Goal: Transaction & Acquisition: Purchase product/service

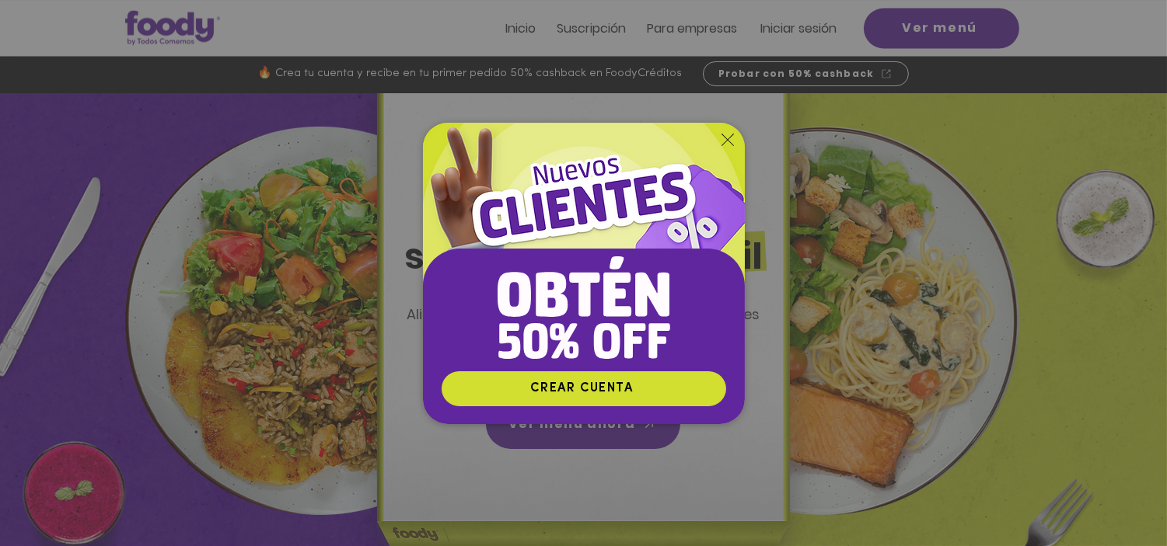
click at [729, 134] on icon "Volver al sitio" at bounding box center [727, 140] width 12 height 12
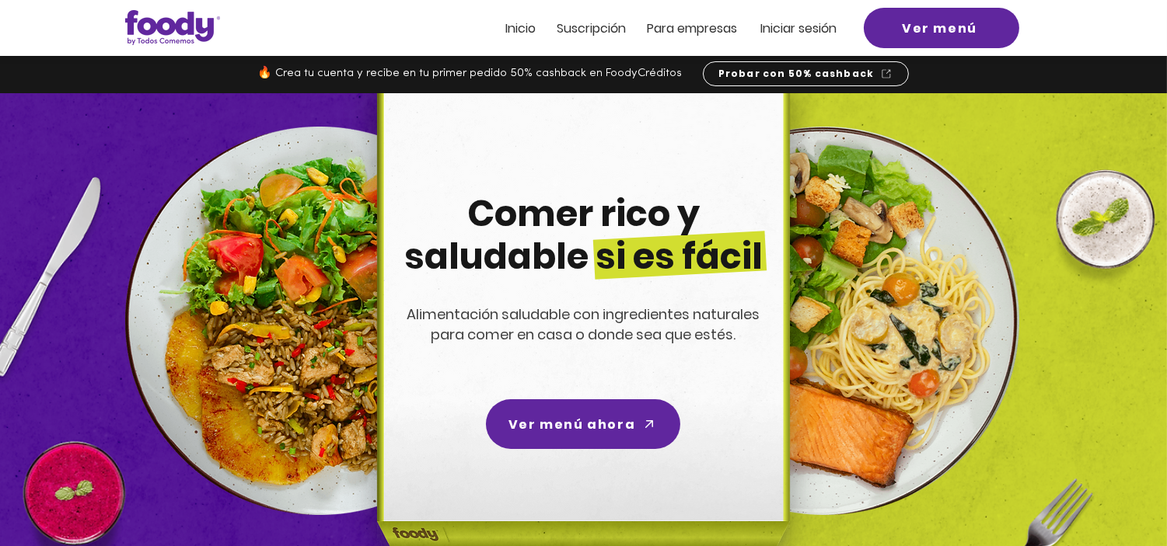
click at [518, 27] on span "Inicio" at bounding box center [521, 28] width 30 height 18
click at [519, 30] on span "Inicio" at bounding box center [521, 28] width 30 height 18
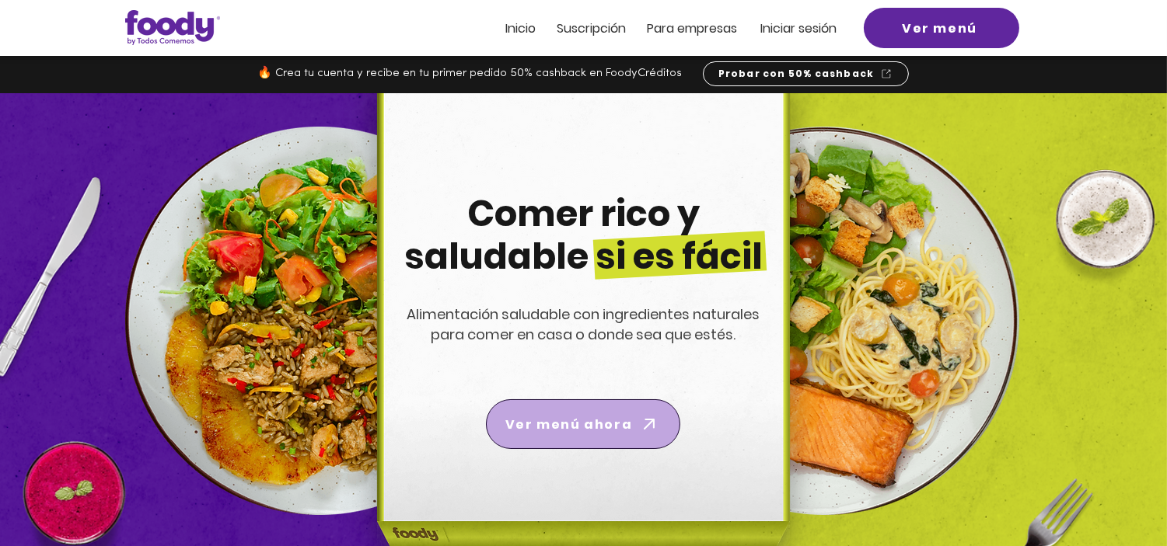
click at [568, 428] on span "Ver menú ahora" at bounding box center [568, 424] width 127 height 19
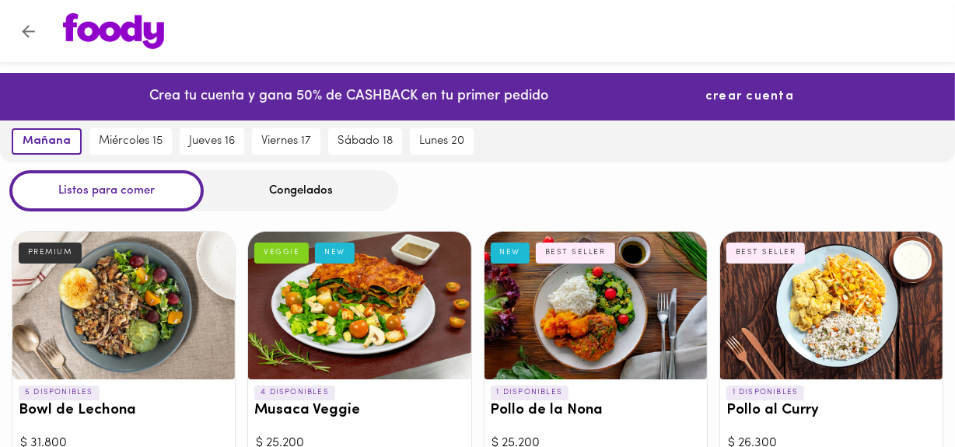
click at [714, 94] on span "crear cuenta" at bounding box center [749, 96] width 89 height 15
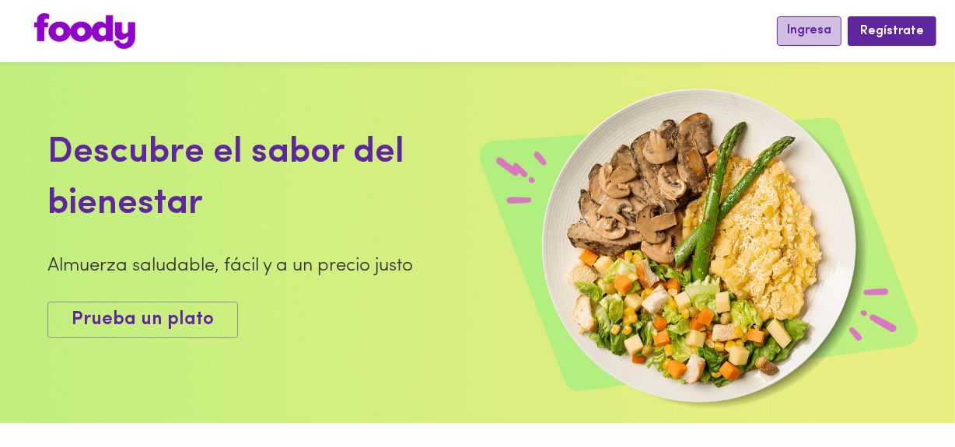
click at [825, 33] on span "Ingresa" at bounding box center [809, 30] width 44 height 15
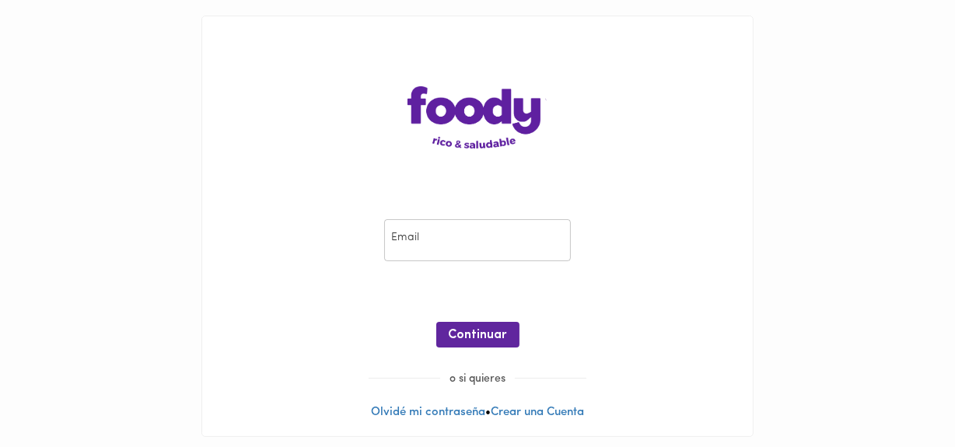
click at [512, 235] on input "email" at bounding box center [477, 240] width 187 height 43
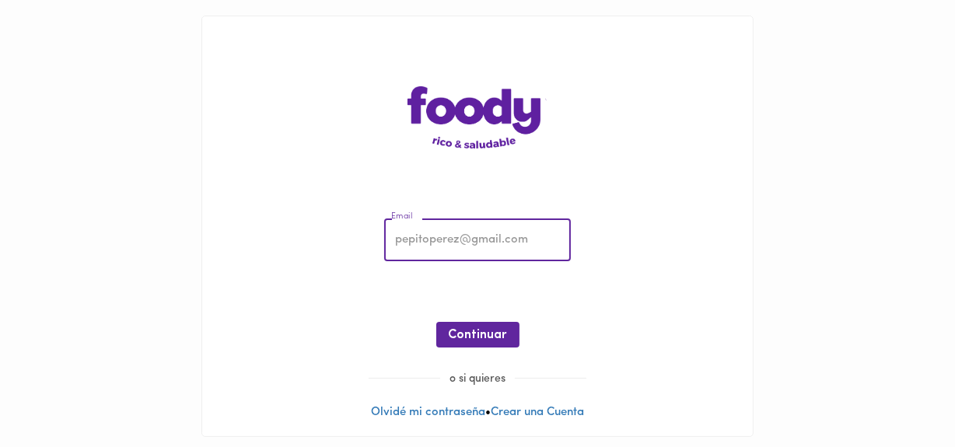
type input "claudialozadab@gmail.com"
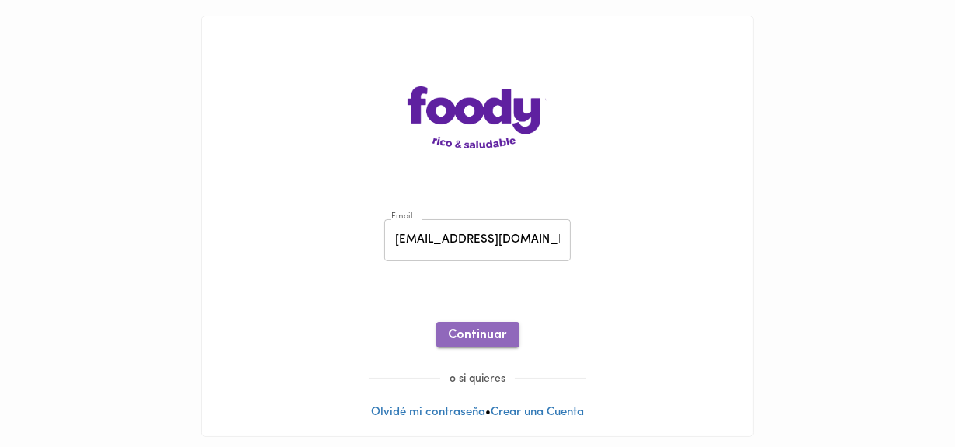
click at [470, 338] on span "Continuar" at bounding box center [478, 335] width 58 height 15
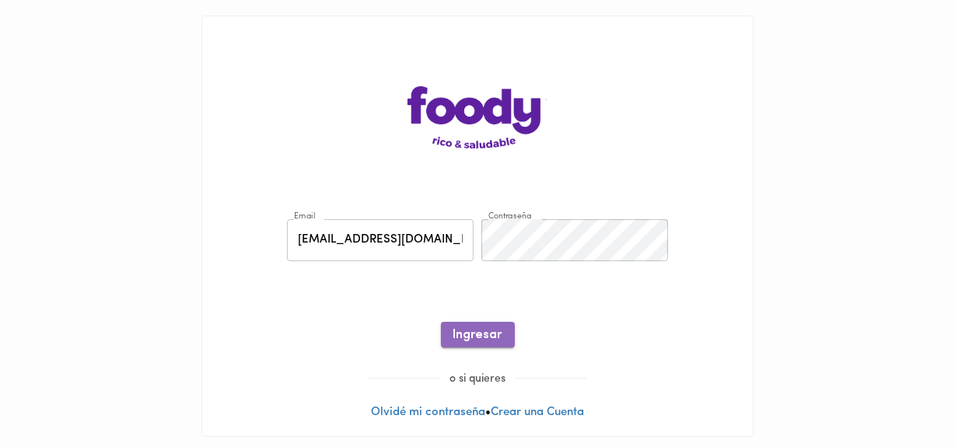
click at [463, 330] on span "Ingresar" at bounding box center [477, 335] width 49 height 15
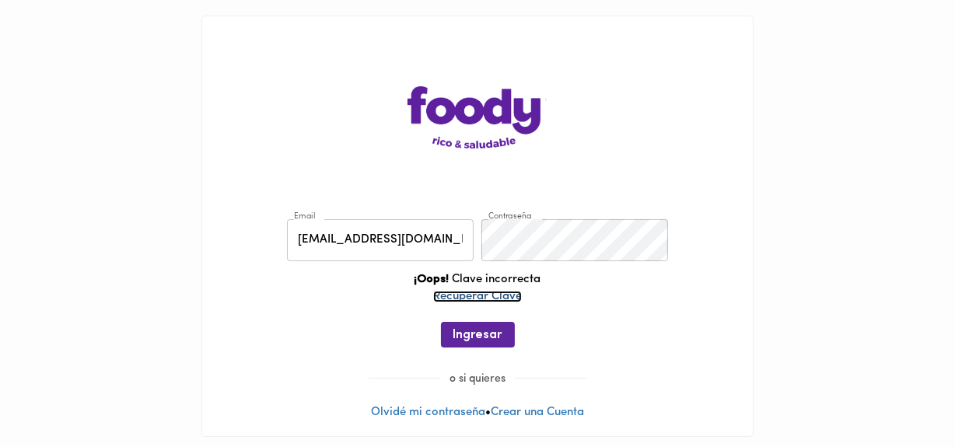
click at [469, 297] on link "Recuperar Clave" at bounding box center [477, 297] width 89 height 12
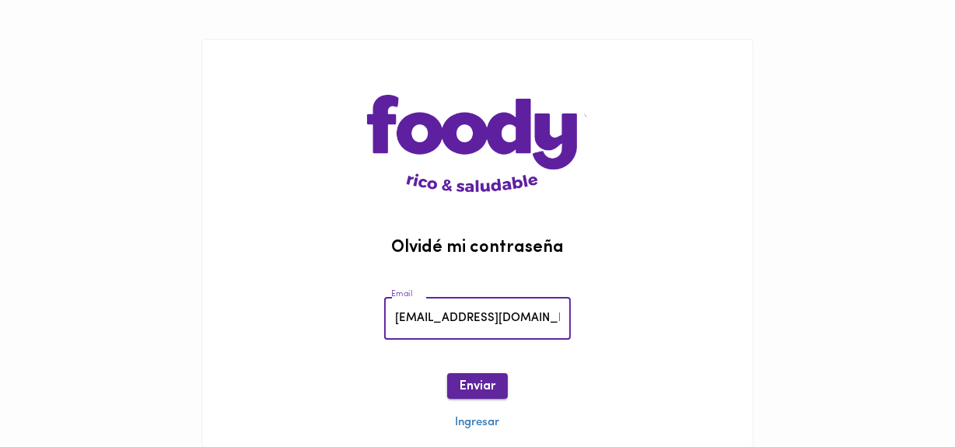
click at [474, 393] on span "Enviar" at bounding box center [477, 386] width 36 height 15
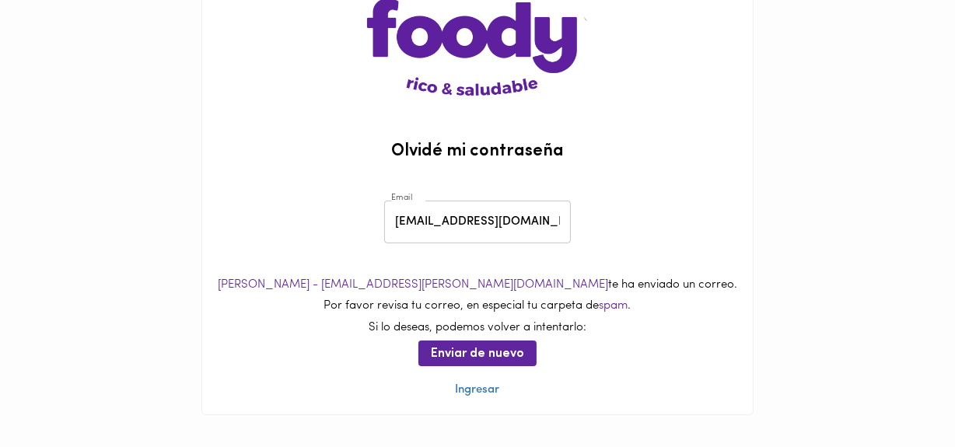
scroll to position [103, 0]
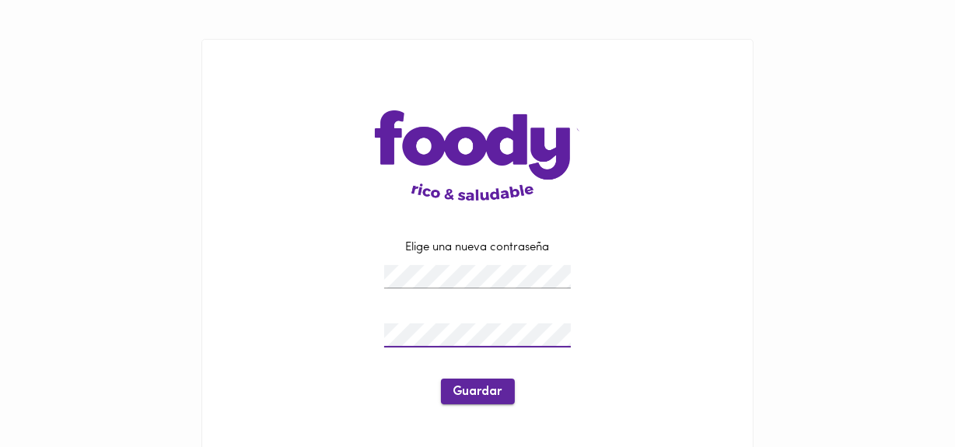
click at [457, 386] on span "Guardar" at bounding box center [477, 392] width 49 height 15
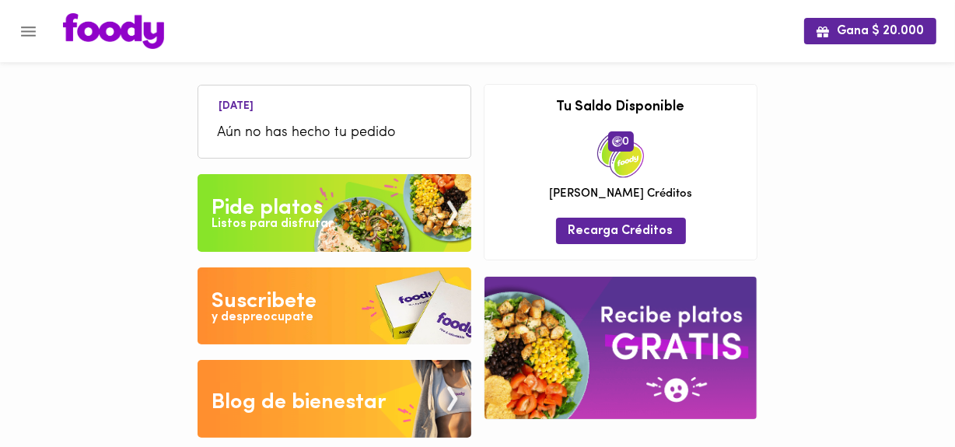
click at [289, 218] on div "Listos para disfrutar" at bounding box center [271, 224] width 121 height 18
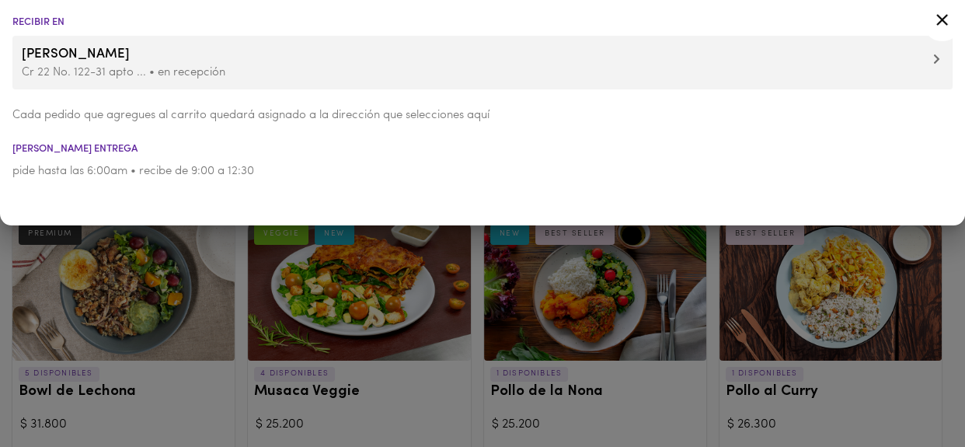
click at [925, 59] on span "Martha Belalcazar" at bounding box center [483, 54] width 922 height 20
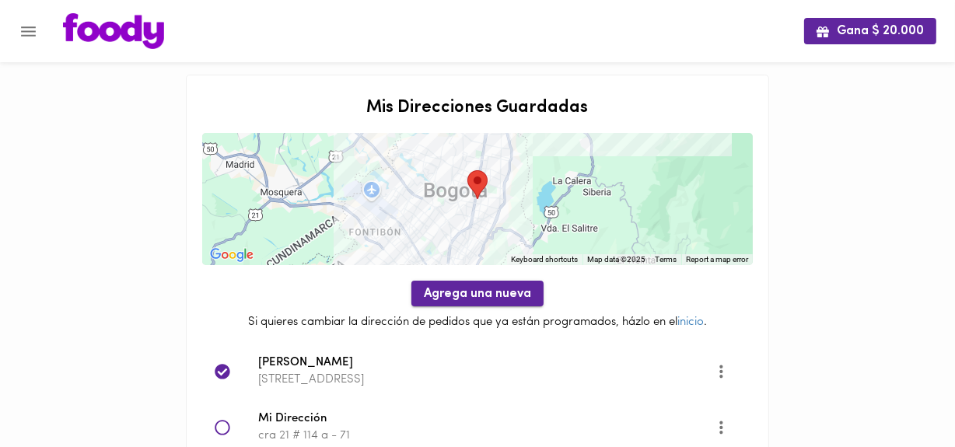
click at [440, 292] on span "Agrega una nueva" at bounding box center [477, 294] width 107 height 15
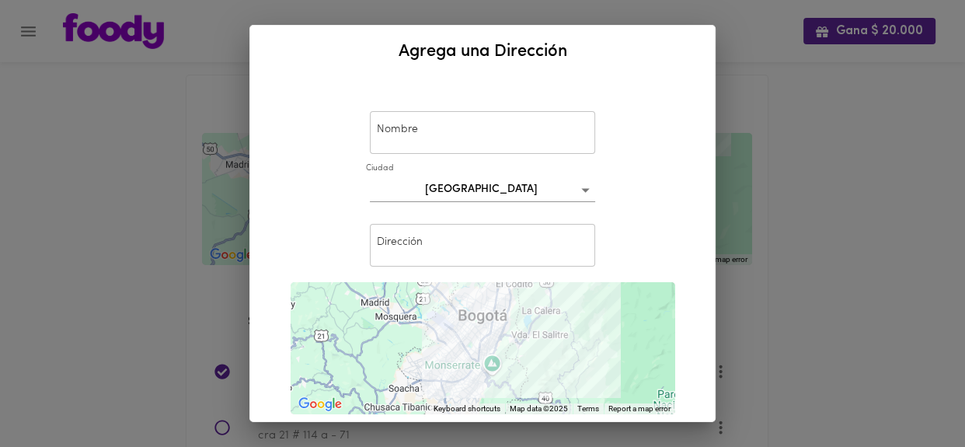
click at [509, 140] on input "text" at bounding box center [482, 132] width 225 height 43
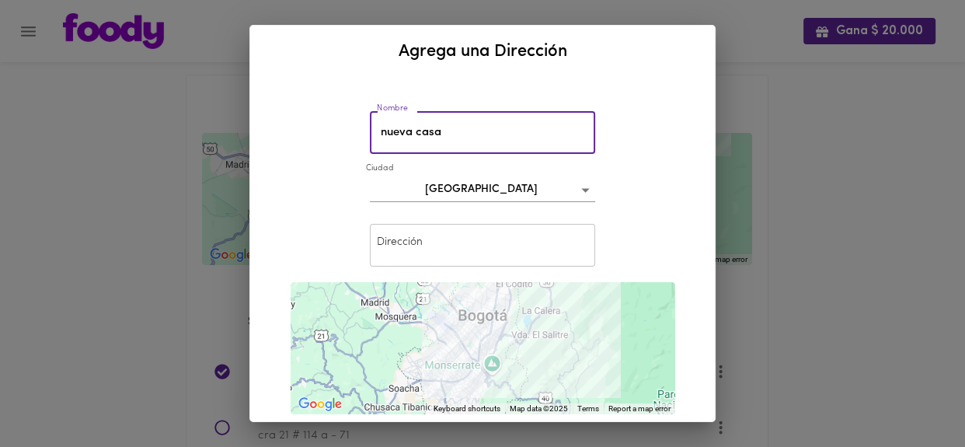
type input "nueva casa"
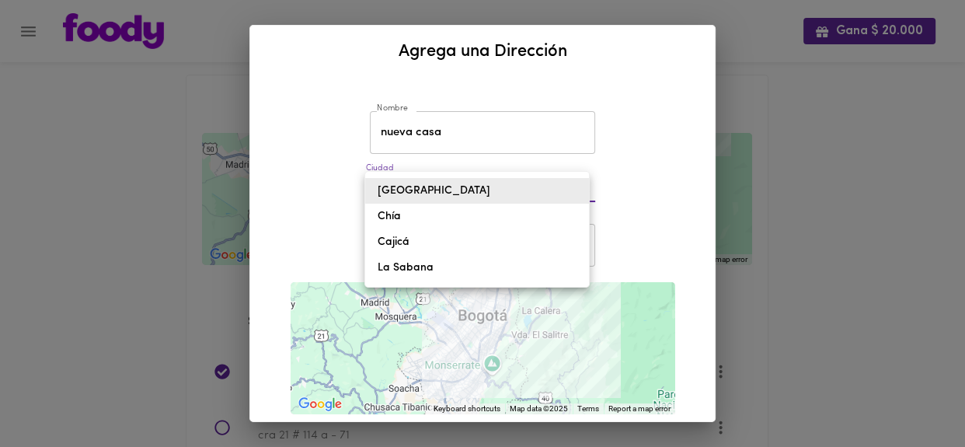
click at [574, 187] on body "Gana $ 20.000 Mis Direcciones Guardadas ← Move left → Move right ↑ Move up ↓ Mo…" at bounding box center [482, 371] width 965 height 742
click at [388, 239] on li "Cajicá" at bounding box center [477, 242] width 224 height 26
type input "cajica"
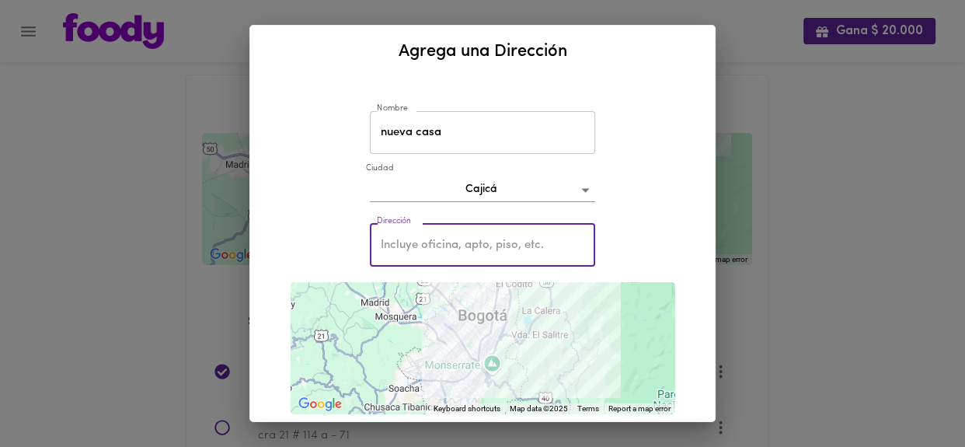
click at [387, 240] on input "text" at bounding box center [482, 245] width 225 height 43
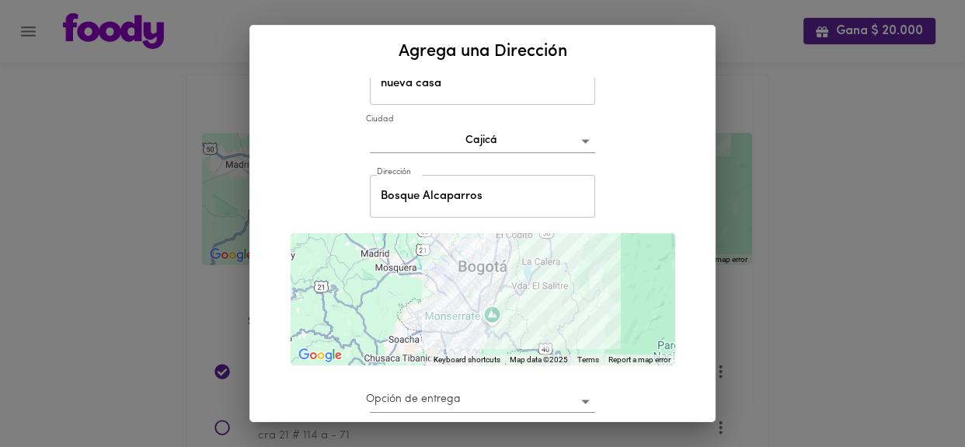
scroll to position [84, 0]
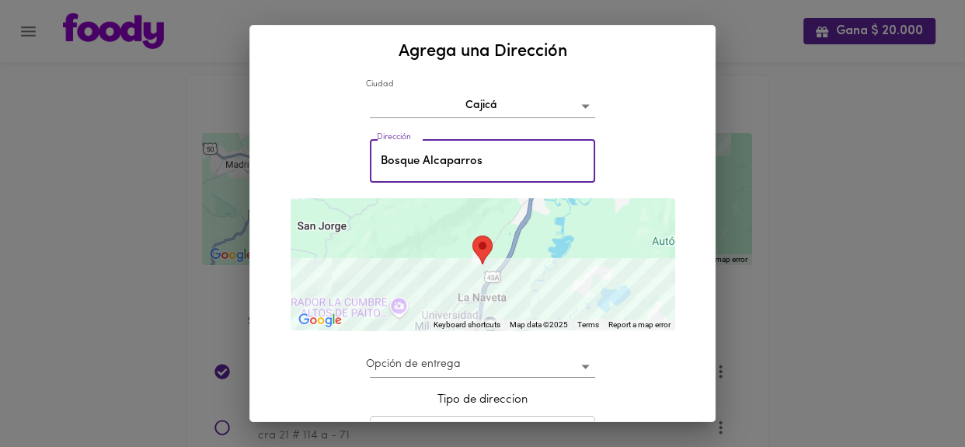
click at [521, 168] on input "Bosque Alcaparros" at bounding box center [482, 161] width 225 height 43
type input "Bosque Alcaparros Cajica"
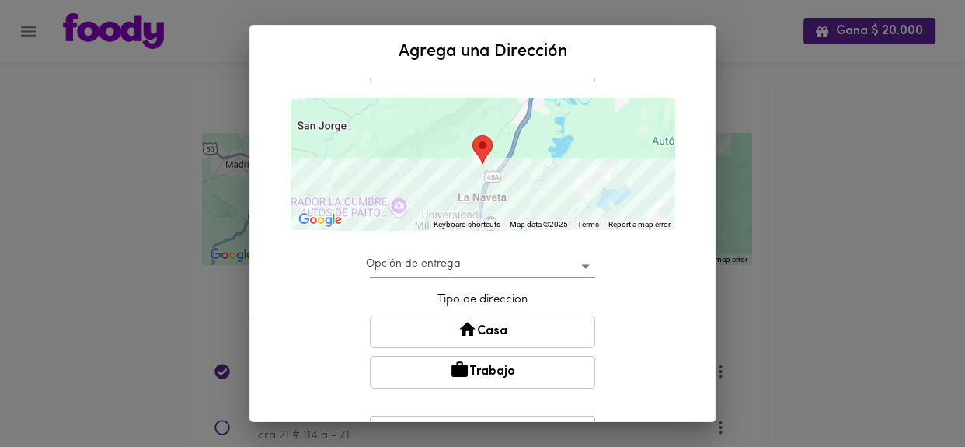
scroll to position [191, 0]
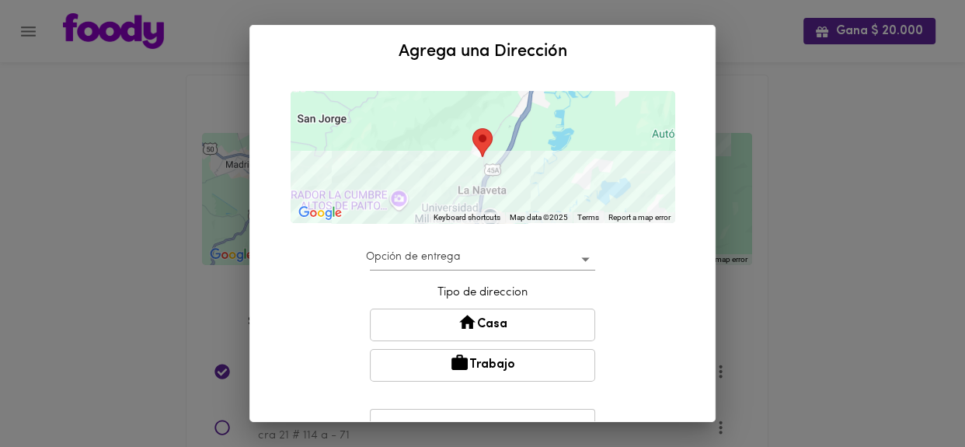
click at [580, 260] on body "Gana $ 20.000 Mis Direcciones Guardadas ← Move left → Move right ↑ Move up ↓ Mo…" at bounding box center [482, 371] width 965 height 742
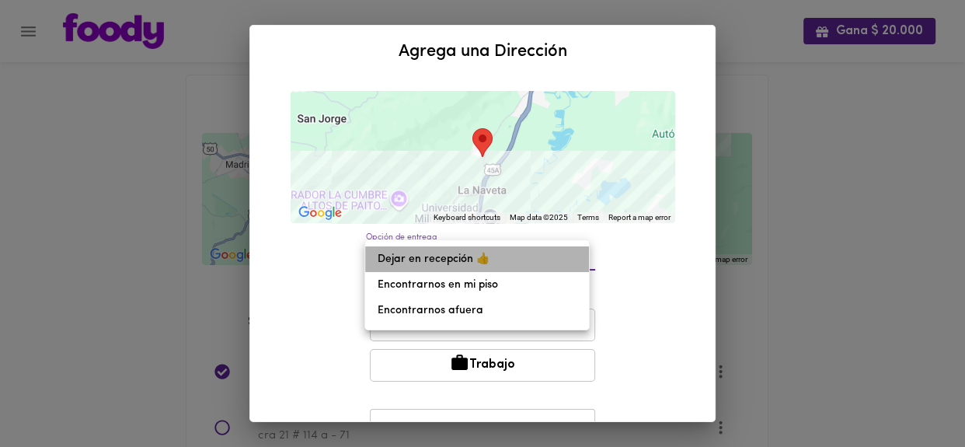
click at [428, 264] on li "Dejar en recepción 👍" at bounding box center [477, 259] width 224 height 26
type input "leave-at-reception"
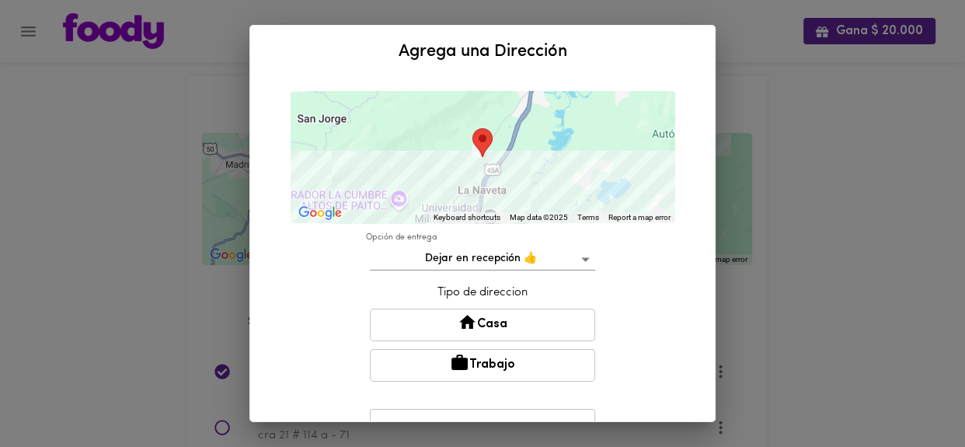
click at [479, 323] on button "Casa" at bounding box center [482, 325] width 225 height 33
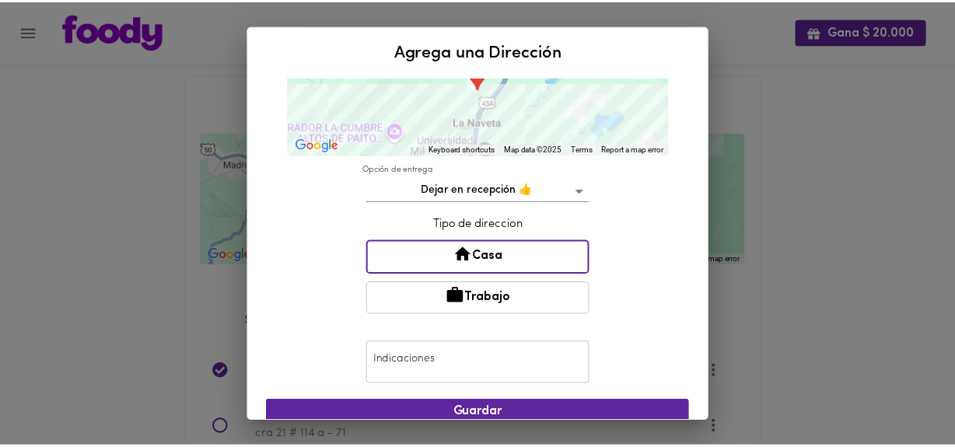
scroll to position [313, 0]
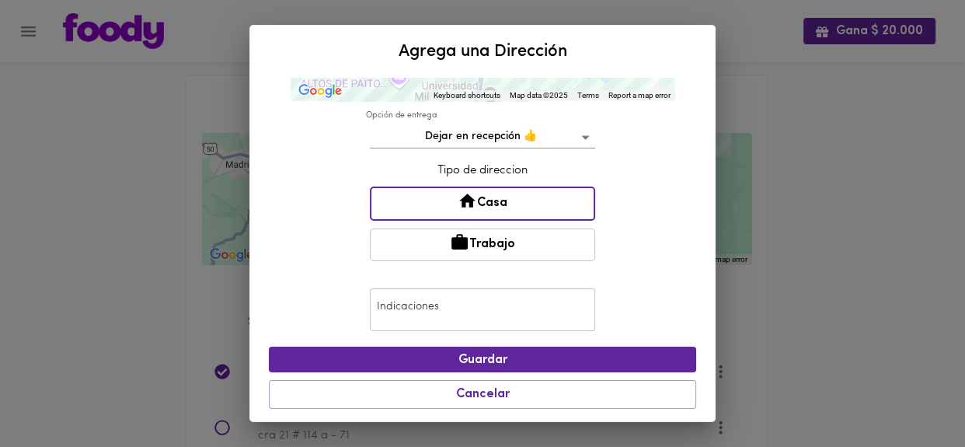
click at [479, 312] on input "text" at bounding box center [482, 309] width 225 height 43
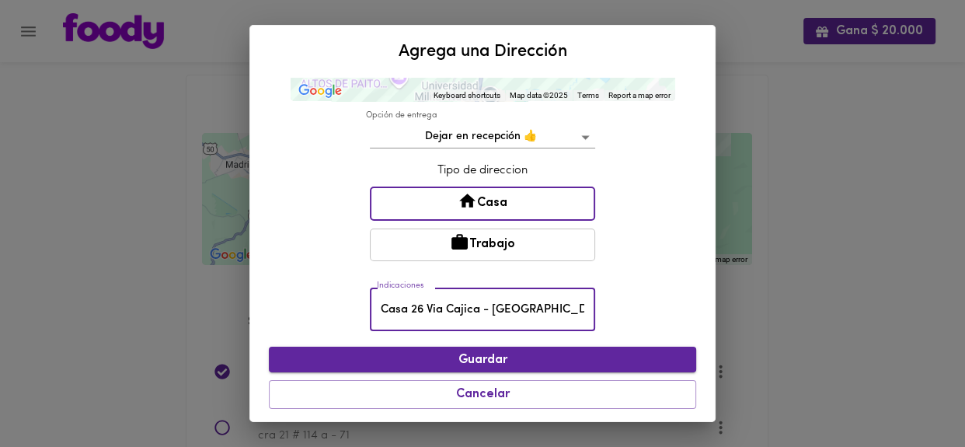
type input "Casa 26 Via Cajica - Zipaquira"
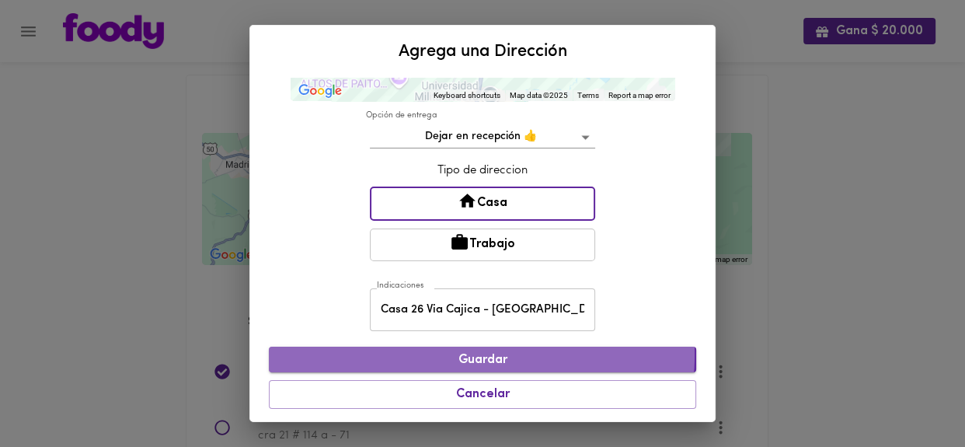
click at [481, 353] on span "Guardar" at bounding box center [482, 360] width 403 height 15
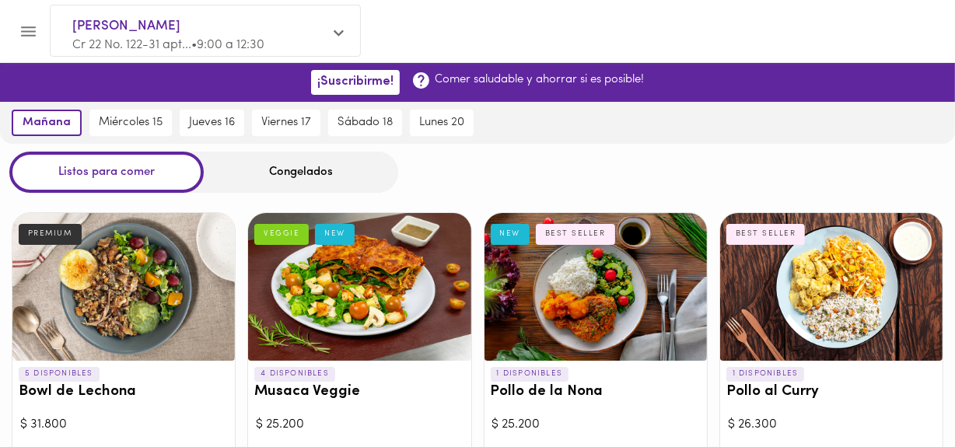
click at [335, 34] on icon at bounding box center [338, 33] width 10 height 6
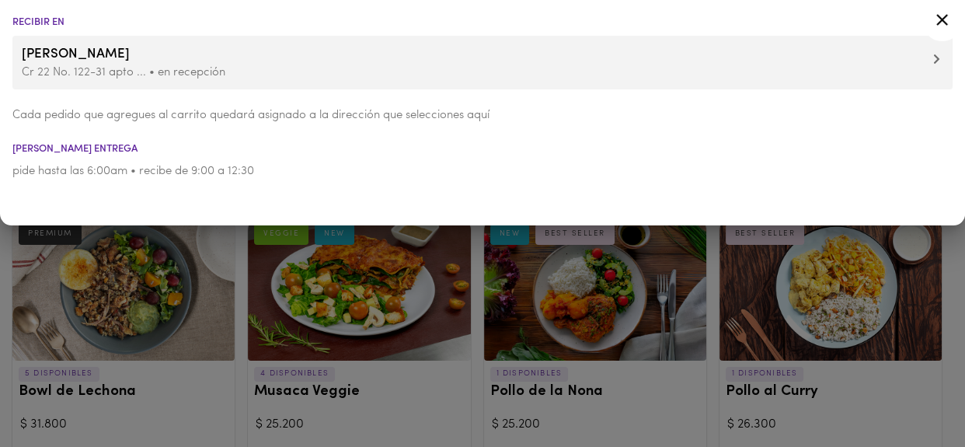
click at [930, 61] on span "[PERSON_NAME]" at bounding box center [483, 54] width 922 height 20
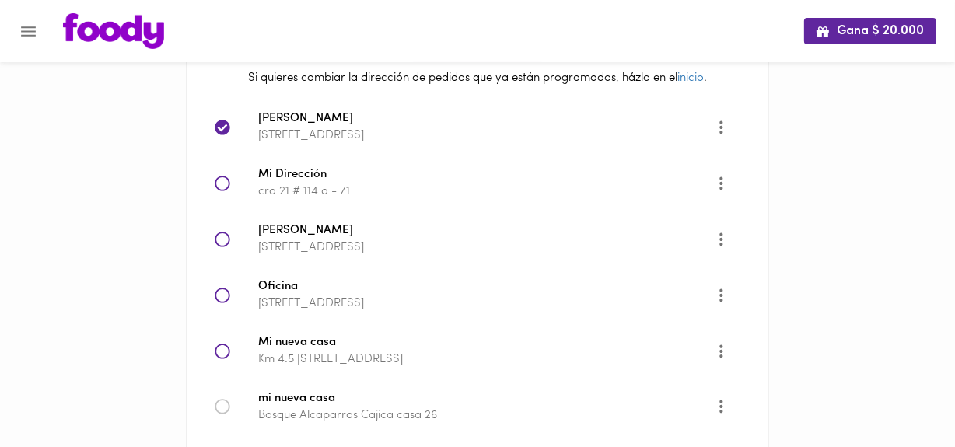
scroll to position [250, 0]
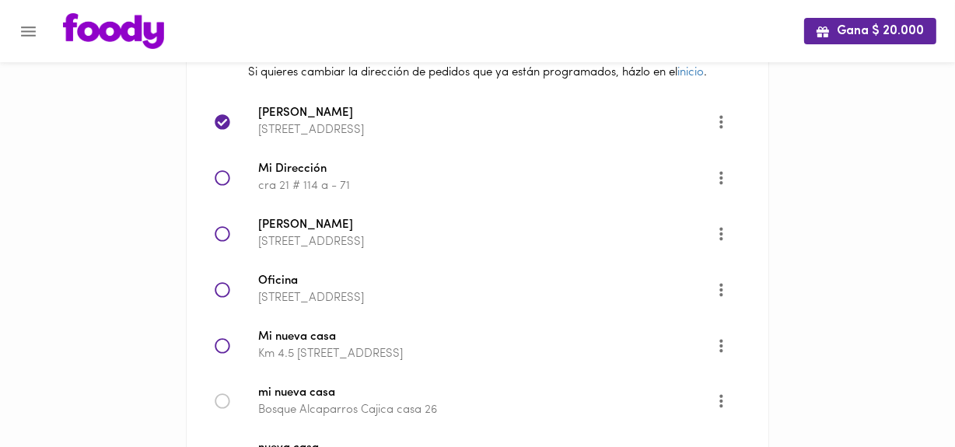
click at [226, 343] on icon at bounding box center [223, 346] width 16 height 16
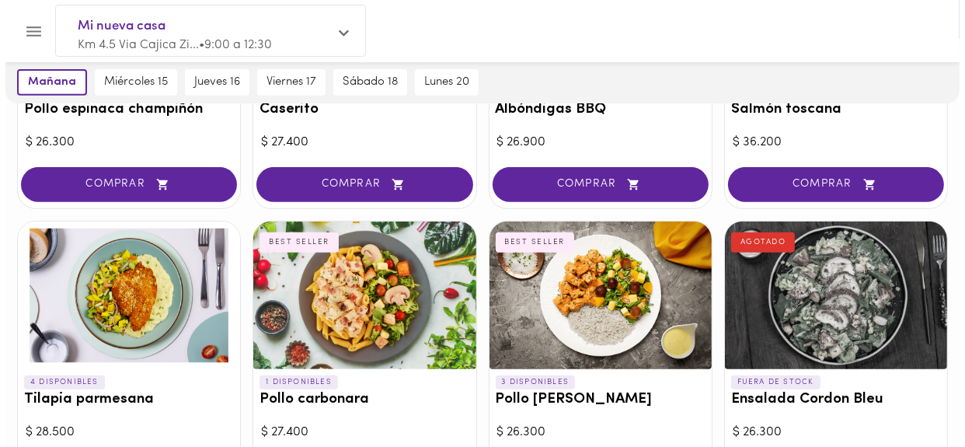
scroll to position [596, 0]
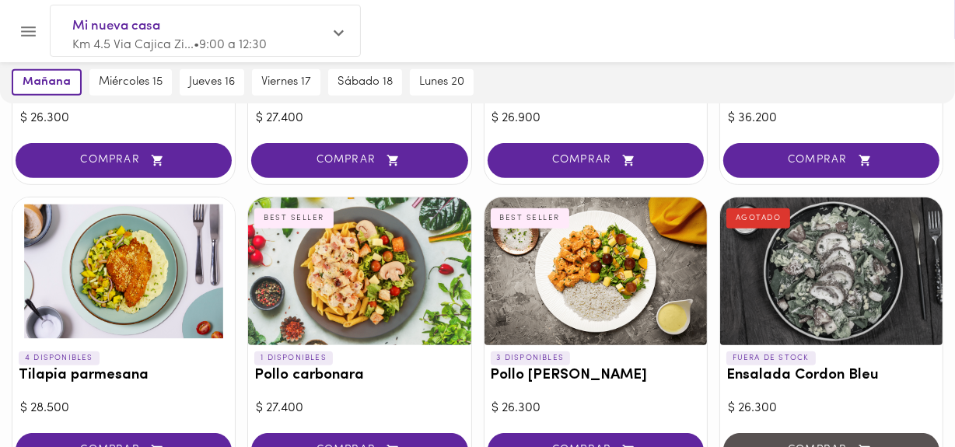
click at [125, 266] on div at bounding box center [123, 271] width 222 height 148
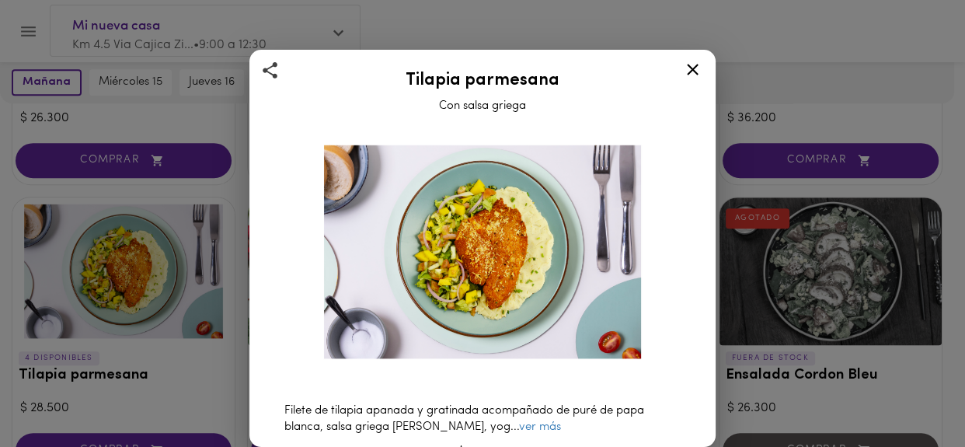
scroll to position [36, 0]
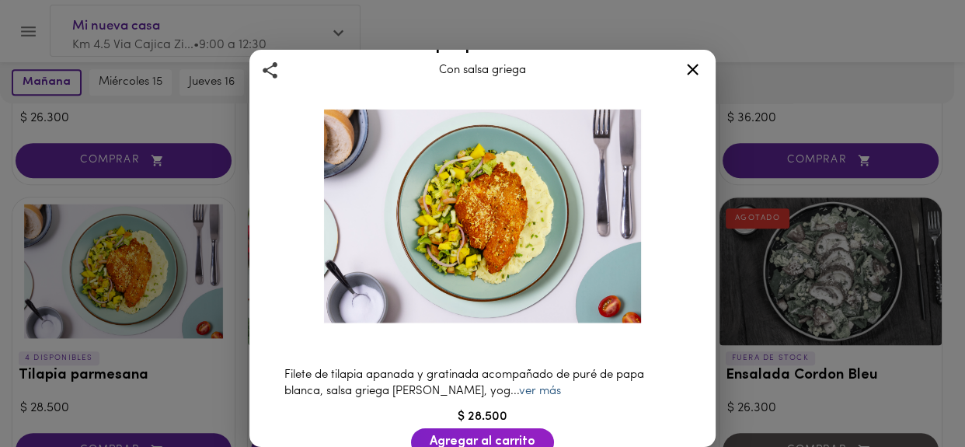
click at [519, 386] on link "ver más" at bounding box center [540, 392] width 42 height 12
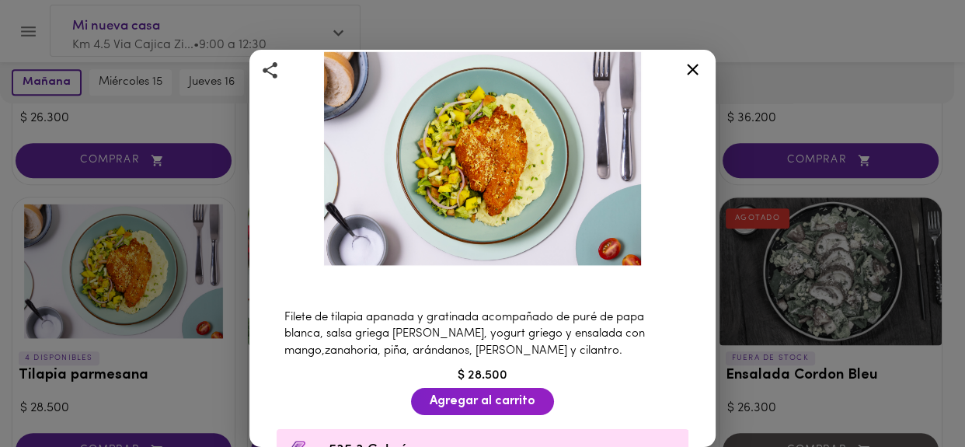
scroll to position [97, 0]
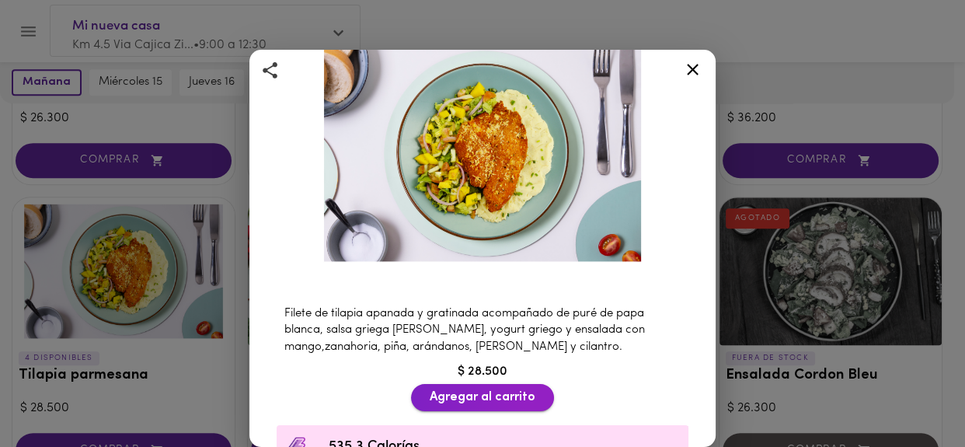
click at [501, 390] on span "Agregar al carrito" at bounding box center [483, 397] width 106 height 15
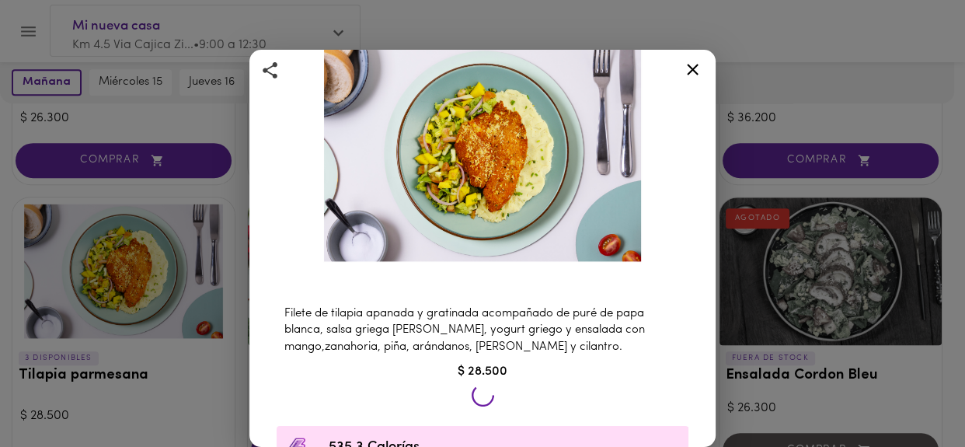
scroll to position [597, 0]
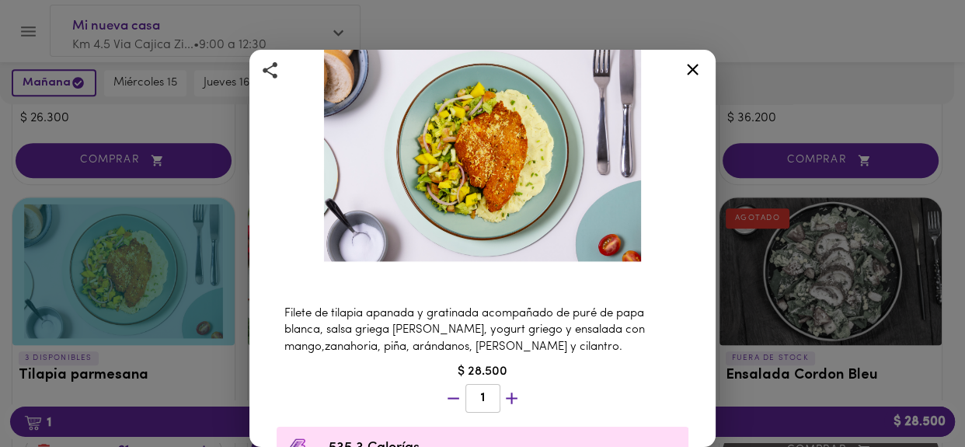
click at [696, 65] on icon at bounding box center [693, 70] width 12 height 12
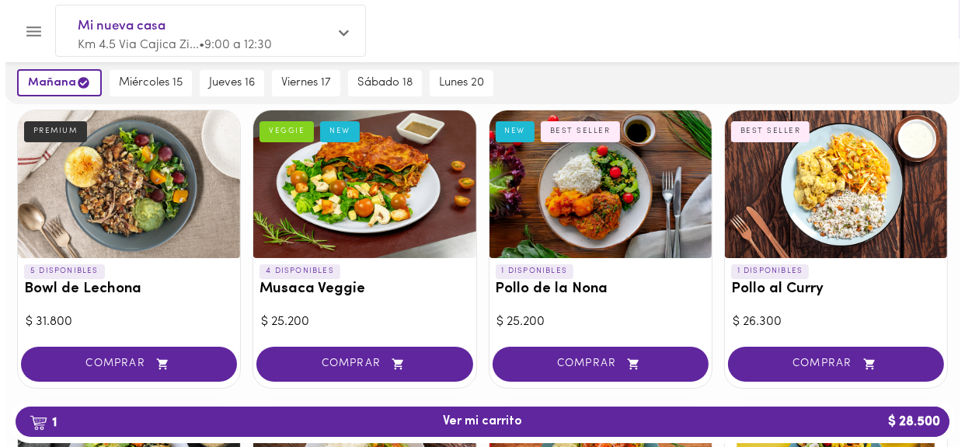
scroll to position [109, 0]
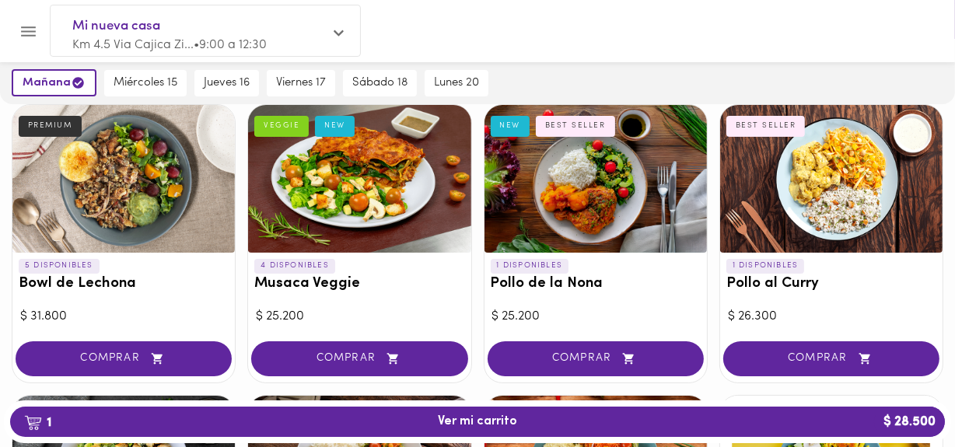
click at [572, 178] on div at bounding box center [595, 179] width 222 height 148
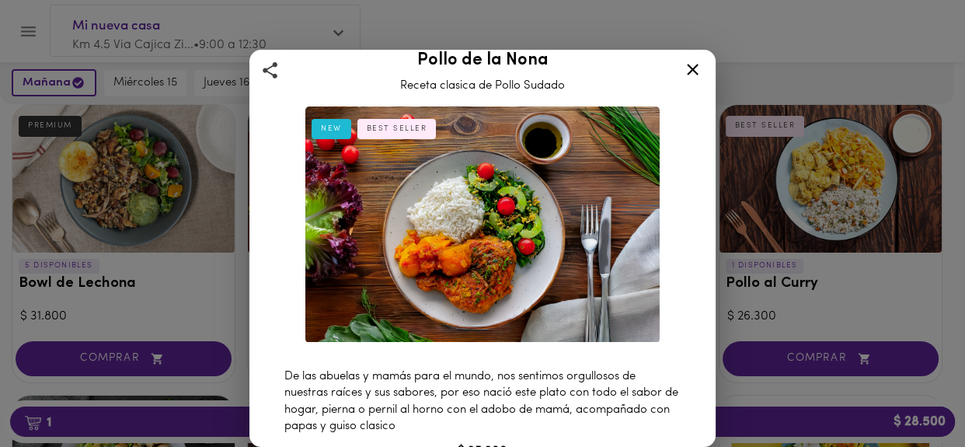
scroll to position [16, 0]
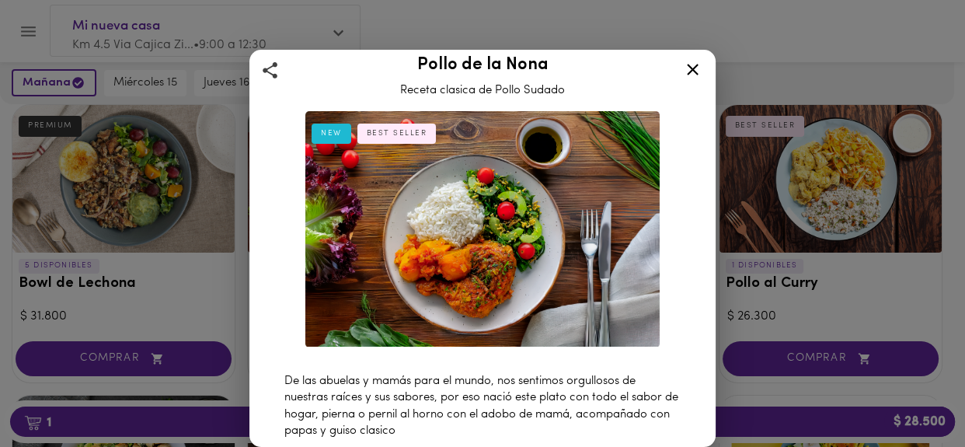
click at [693, 68] on icon at bounding box center [693, 70] width 12 height 12
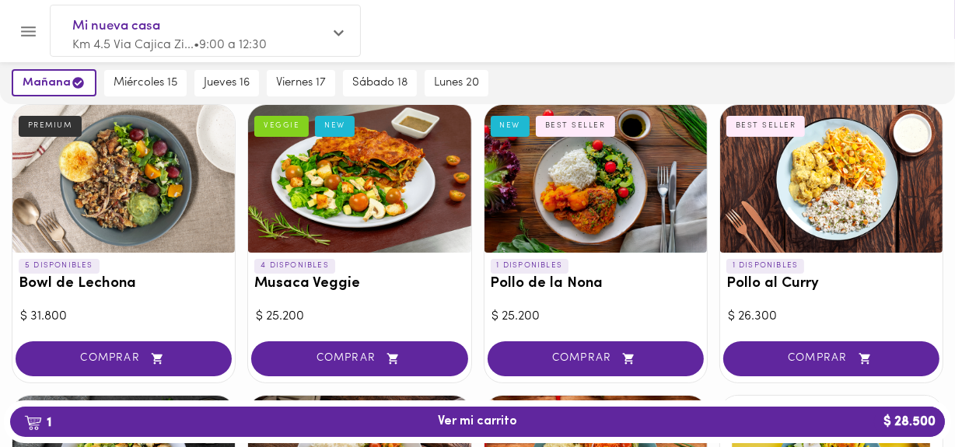
click at [812, 180] on div at bounding box center [831, 179] width 222 height 148
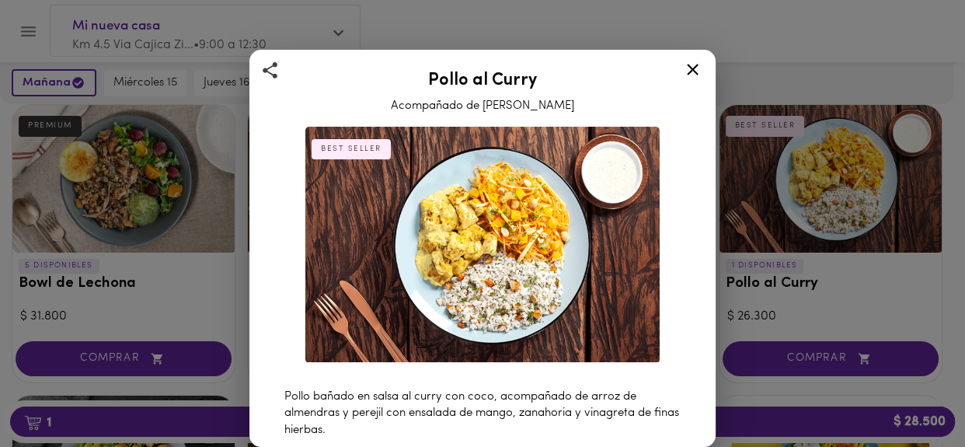
click at [697, 70] on icon at bounding box center [692, 69] width 19 height 19
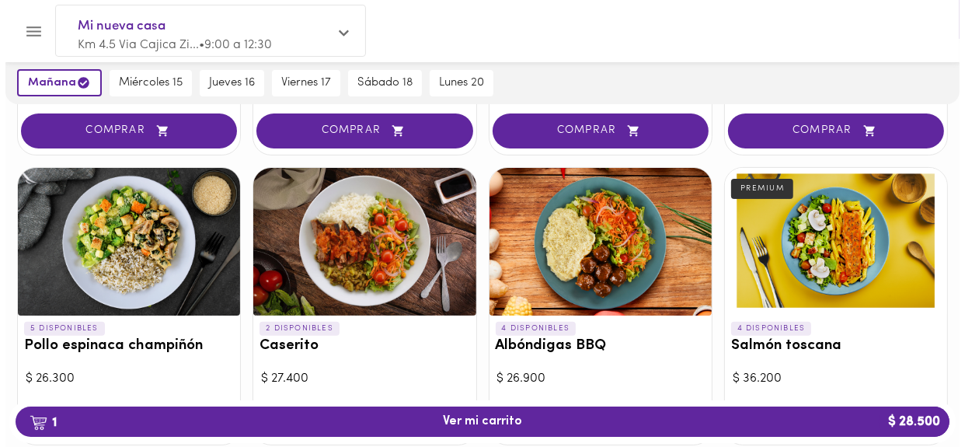
scroll to position [349, 0]
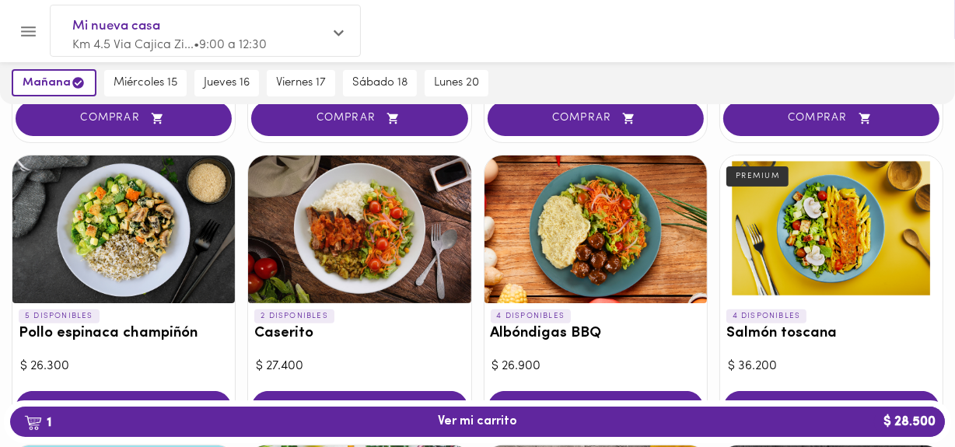
click at [372, 241] on div at bounding box center [359, 229] width 222 height 148
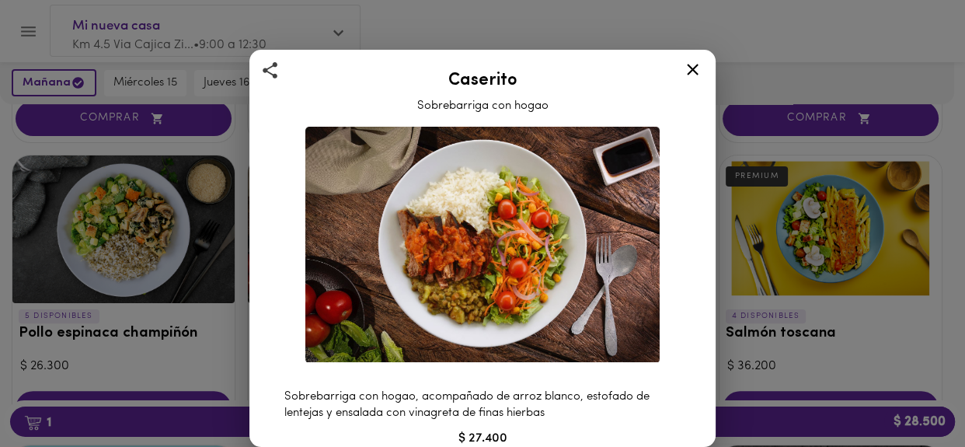
click at [697, 71] on icon at bounding box center [692, 69] width 19 height 19
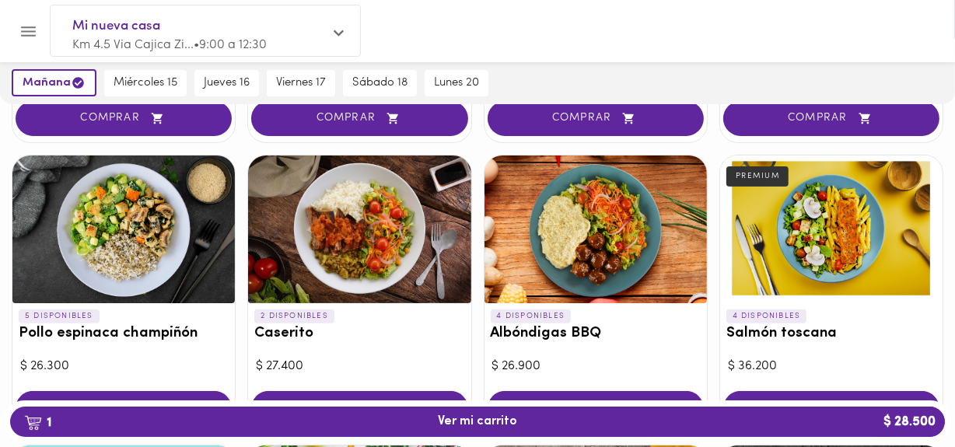
click at [140, 238] on div at bounding box center [123, 229] width 222 height 148
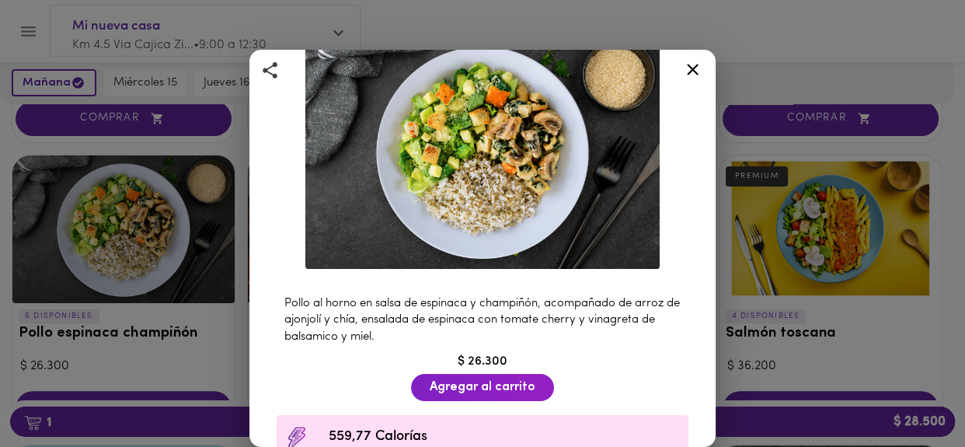
scroll to position [102, 0]
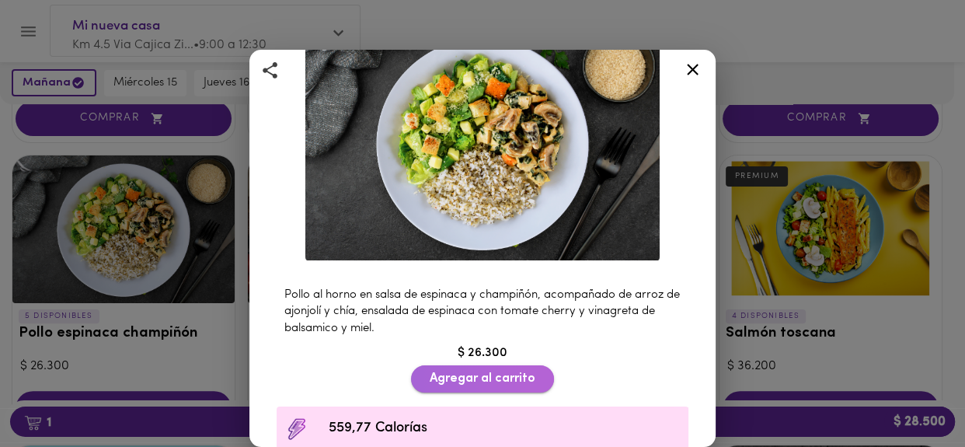
click at [474, 372] on span "Agregar al carrito" at bounding box center [483, 379] width 106 height 15
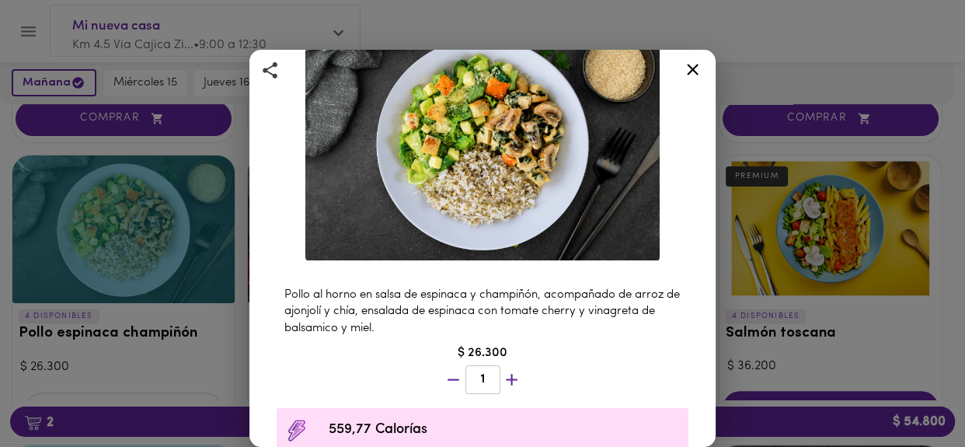
click at [695, 72] on icon at bounding box center [693, 70] width 12 height 12
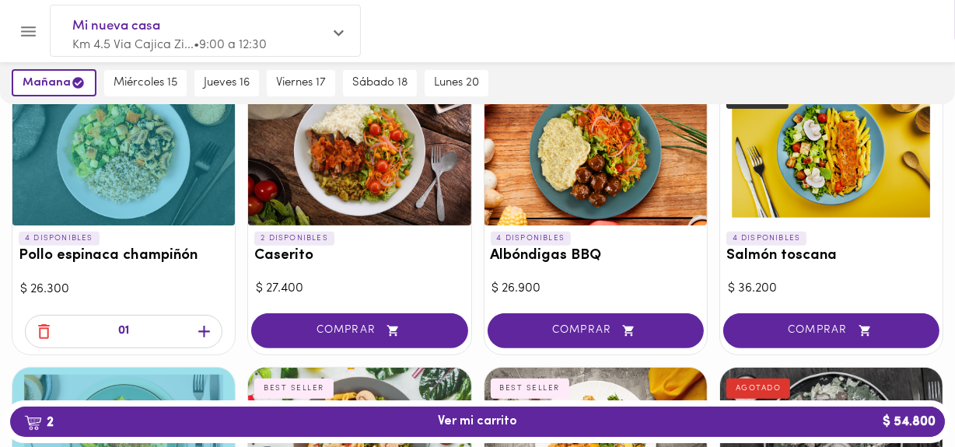
scroll to position [421, 0]
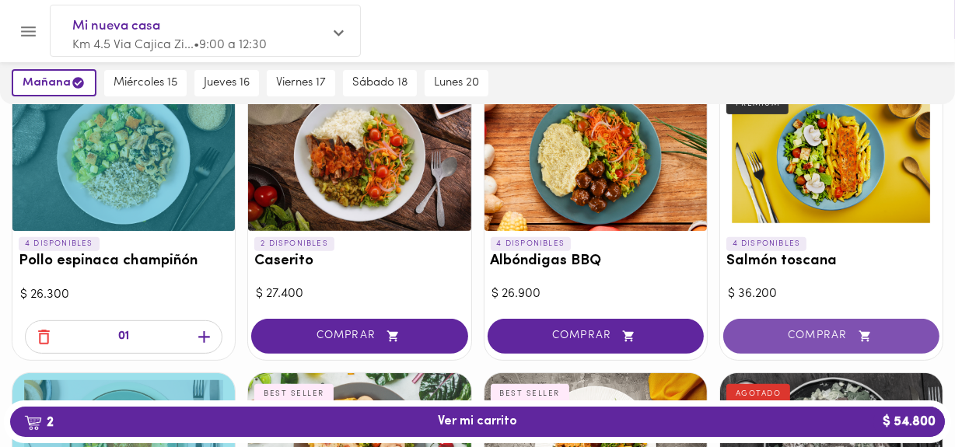
click at [806, 338] on span "COMPRAR" at bounding box center [830, 336] width 177 height 13
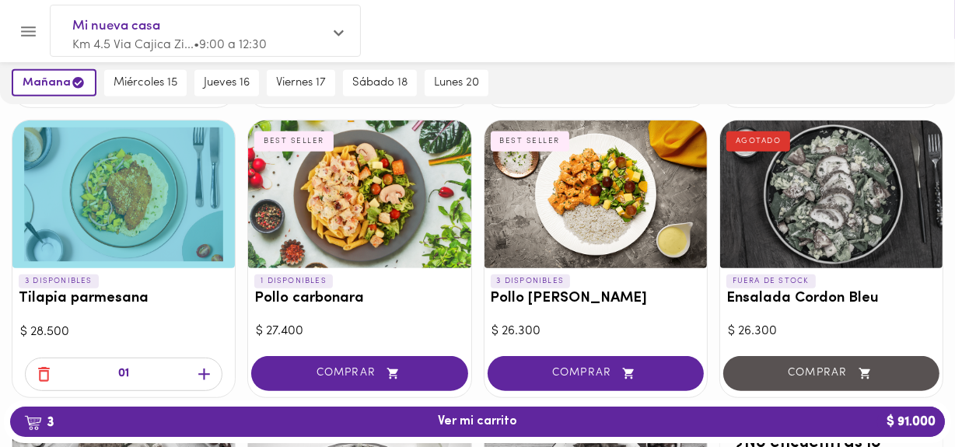
scroll to position [762, 0]
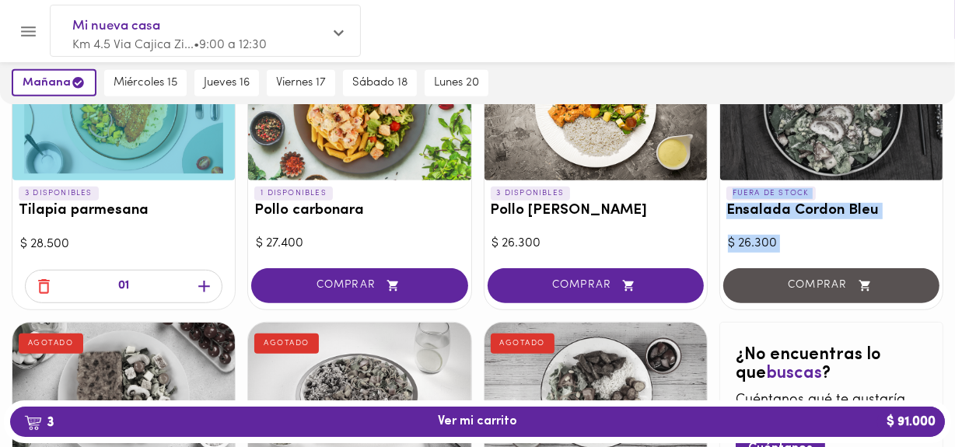
drag, startPoint x: 956, startPoint y: 263, endPoint x: 964, endPoint y: 93, distance: 170.4
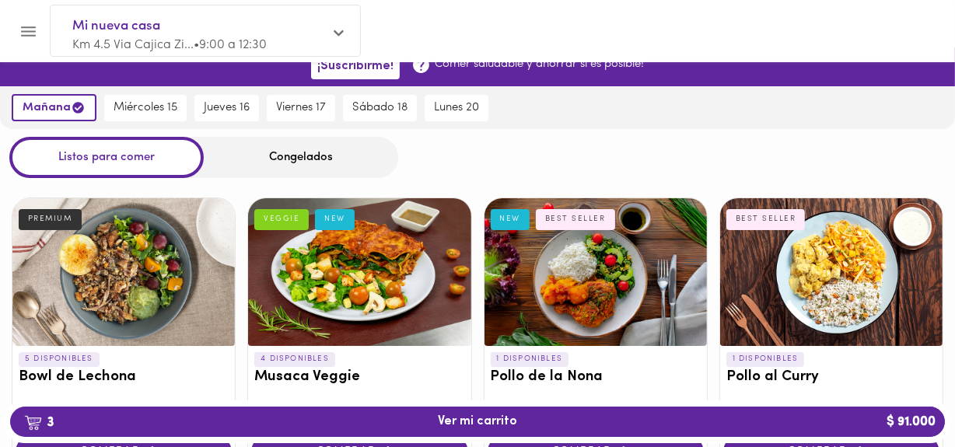
scroll to position [0, 0]
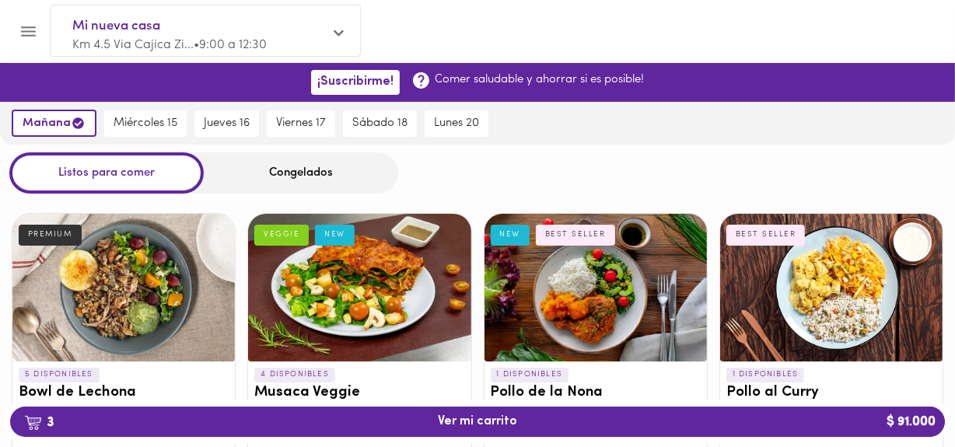
click at [312, 174] on div "Congelados" at bounding box center [301, 172] width 194 height 41
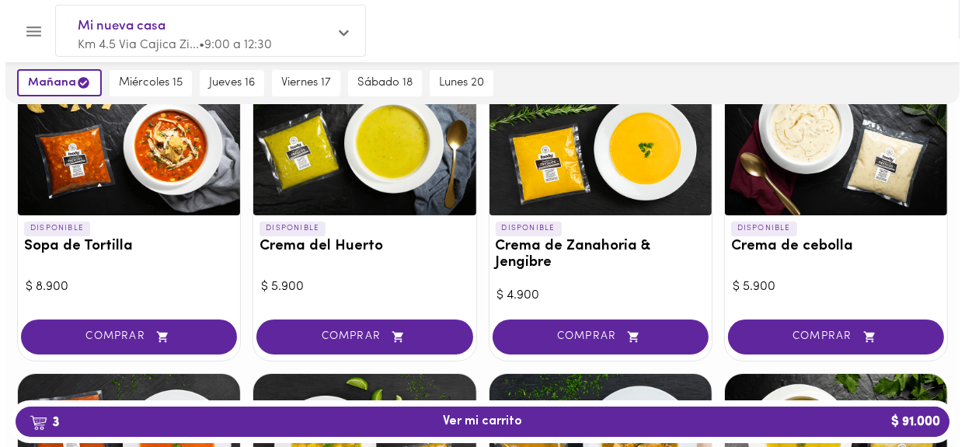
scroll to position [199, 0]
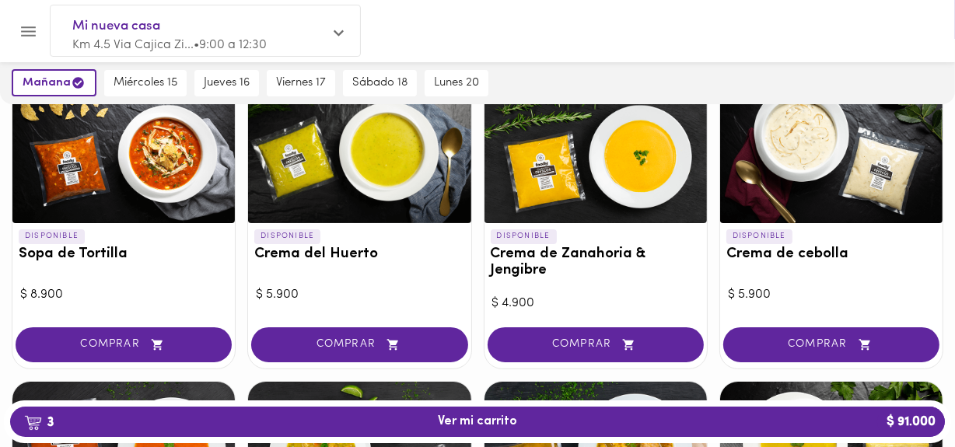
click at [163, 145] on div at bounding box center [123, 149] width 222 height 148
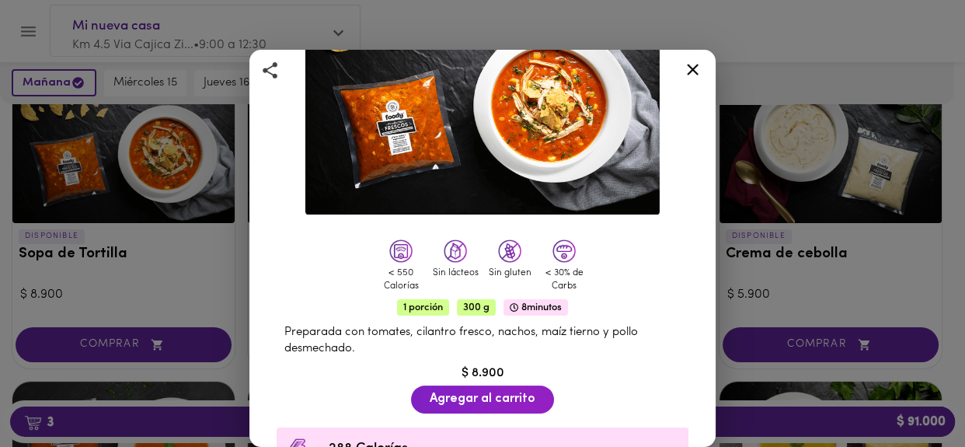
scroll to position [151, 0]
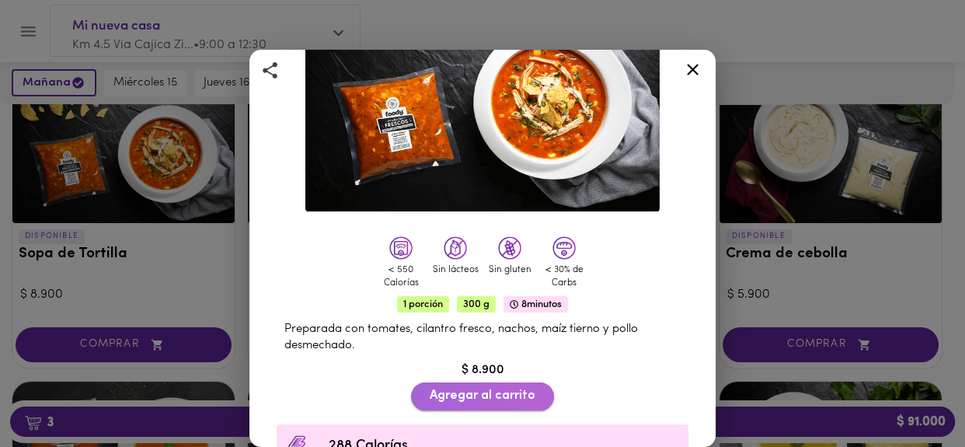
click at [493, 389] on span "Agregar al carrito" at bounding box center [483, 396] width 106 height 15
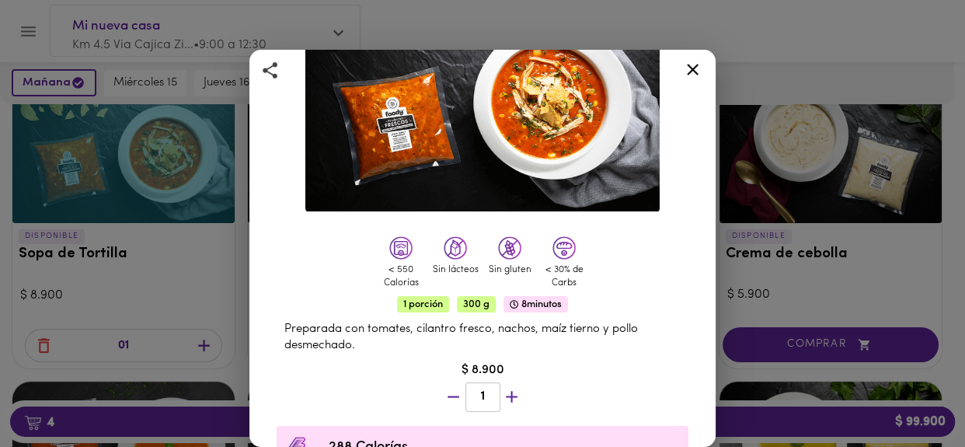
click at [693, 62] on icon at bounding box center [692, 69] width 19 height 19
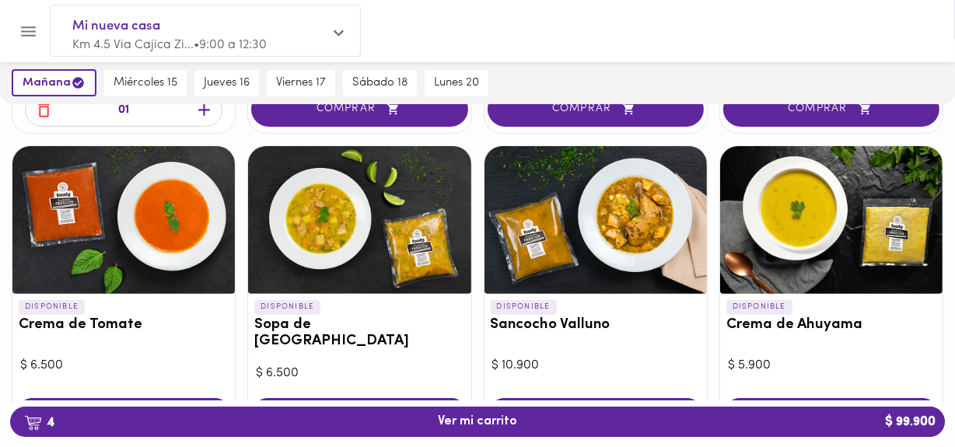
scroll to position [478, 0]
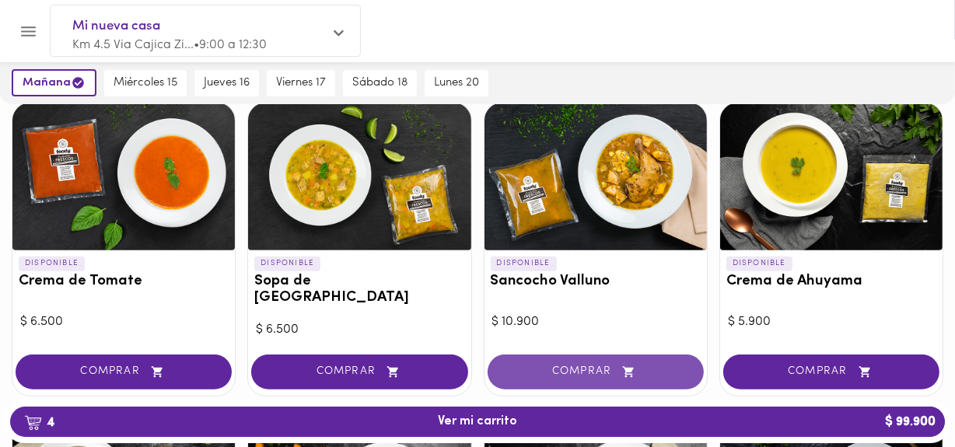
click at [640, 365] on span "COMPRAR" at bounding box center [595, 371] width 177 height 13
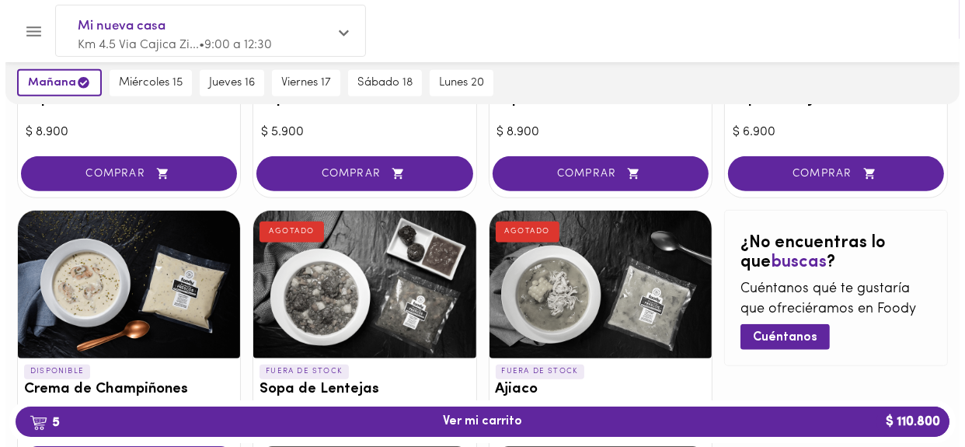
scroll to position [1079, 0]
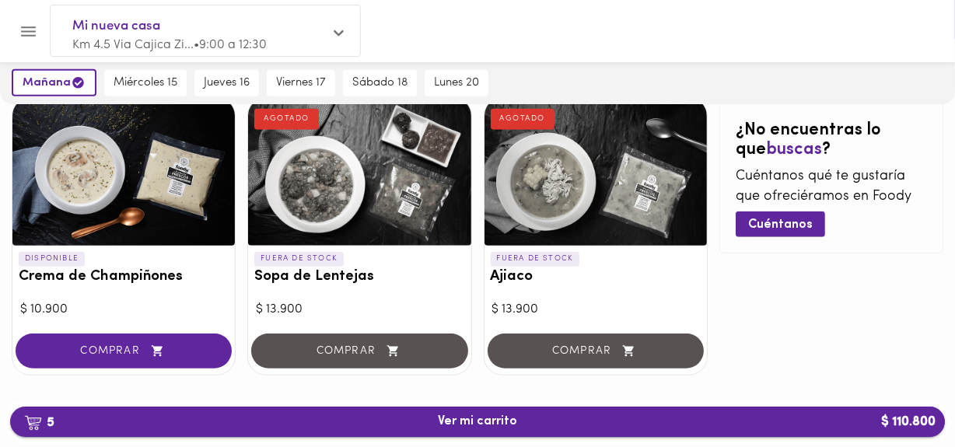
click at [636, 418] on span "5 Ver mi carrito $ 110.800" at bounding box center [477, 421] width 909 height 15
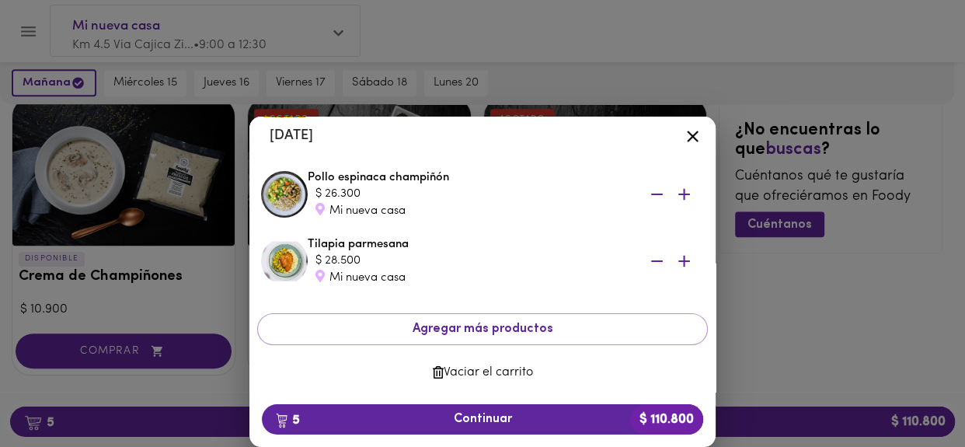
scroll to position [253, 0]
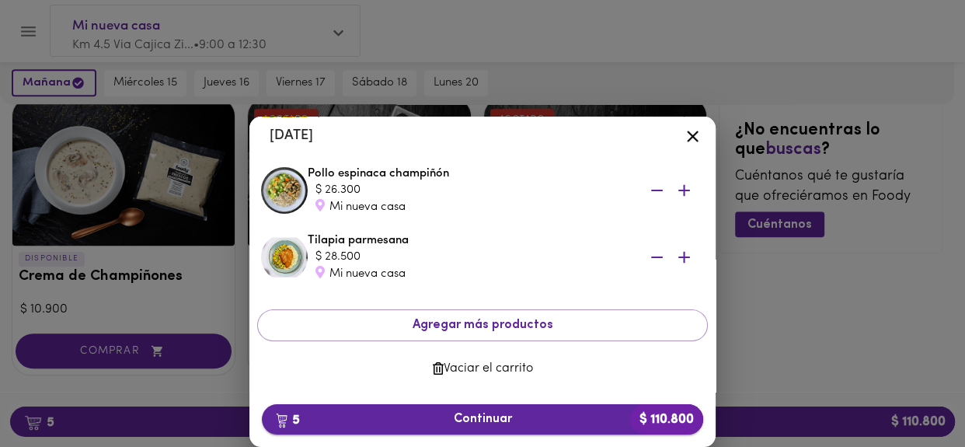
click at [464, 417] on span "5 Continuar $ 110.800" at bounding box center [482, 419] width 417 height 15
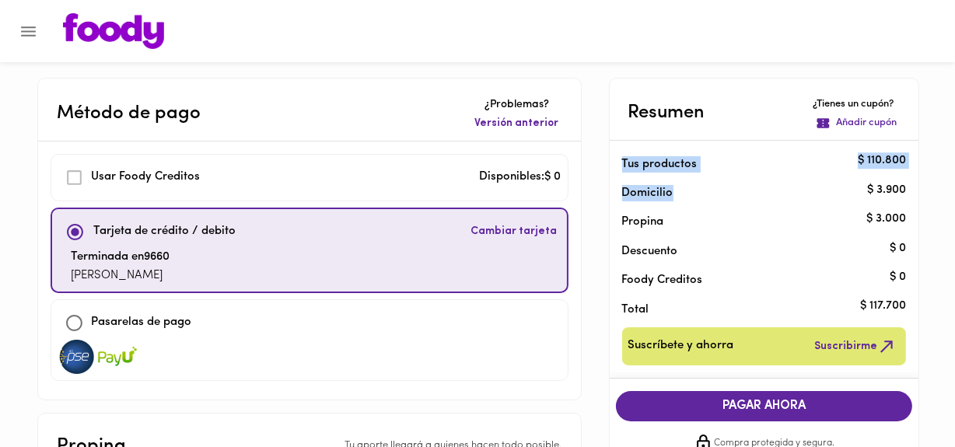
drag, startPoint x: 954, startPoint y: 93, endPoint x: 961, endPoint y: 173, distance: 80.4
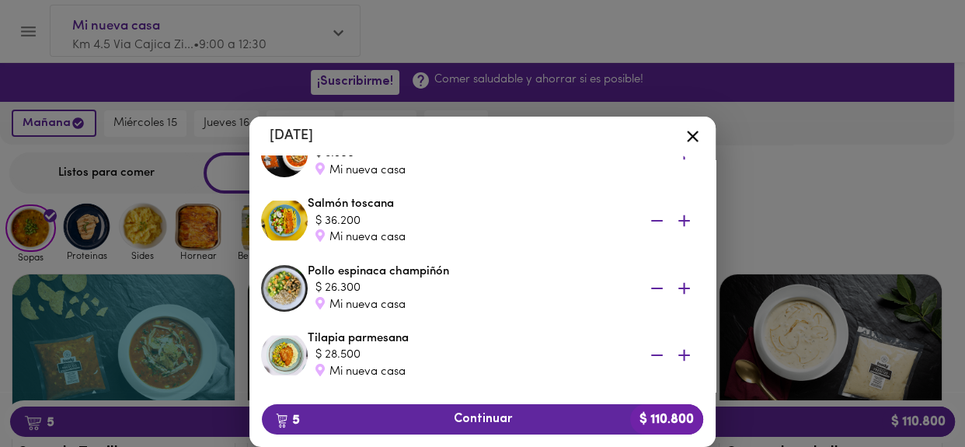
scroll to position [150, 0]
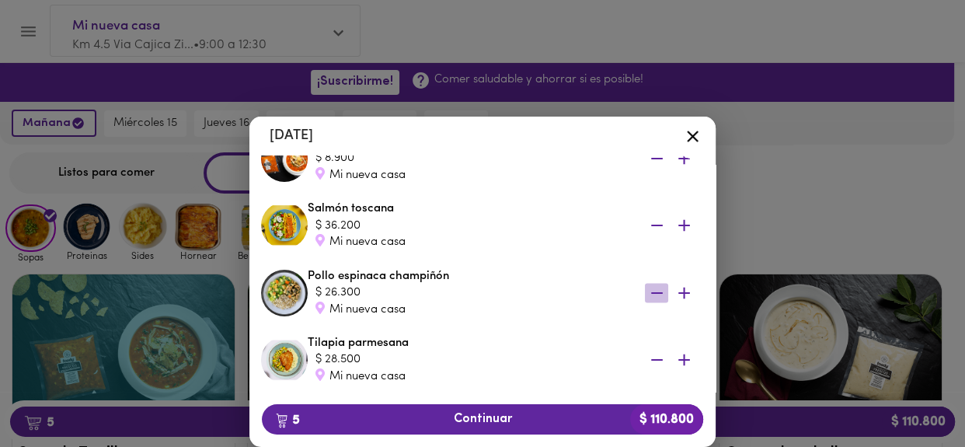
click at [648, 295] on icon "button" at bounding box center [657, 292] width 19 height 19
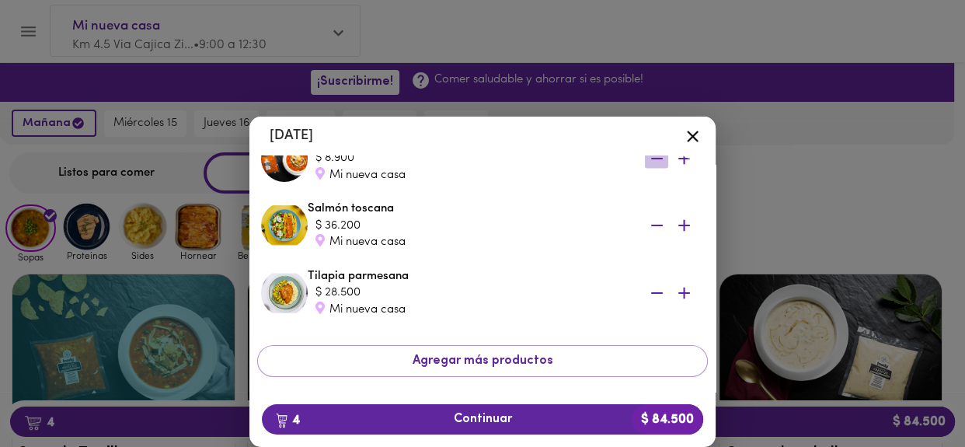
click at [651, 159] on icon "button" at bounding box center [657, 159] width 12 height 2
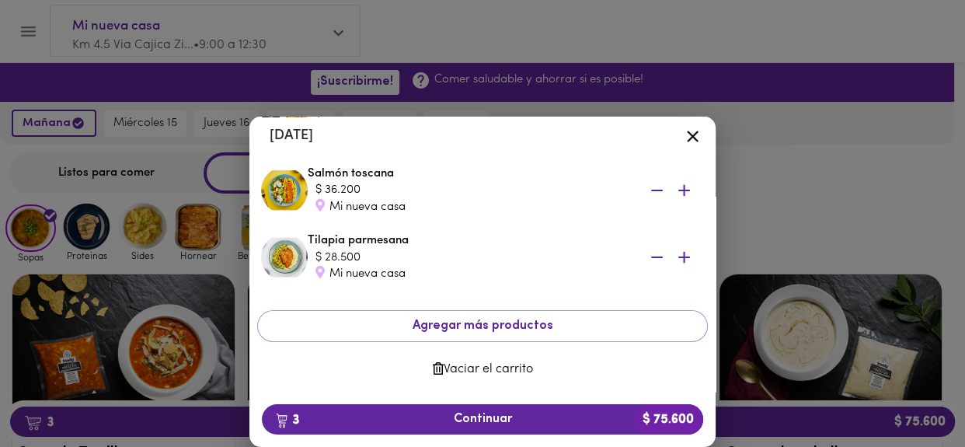
scroll to position [17, 0]
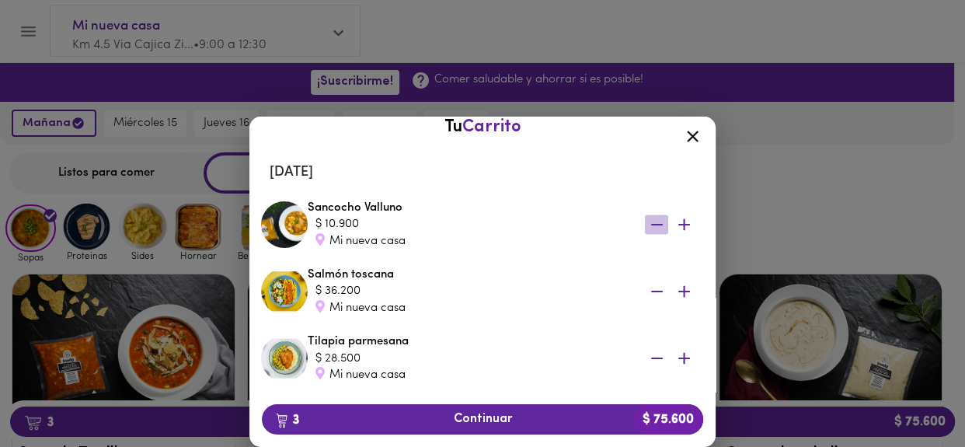
click at [648, 218] on icon "button" at bounding box center [657, 224] width 19 height 19
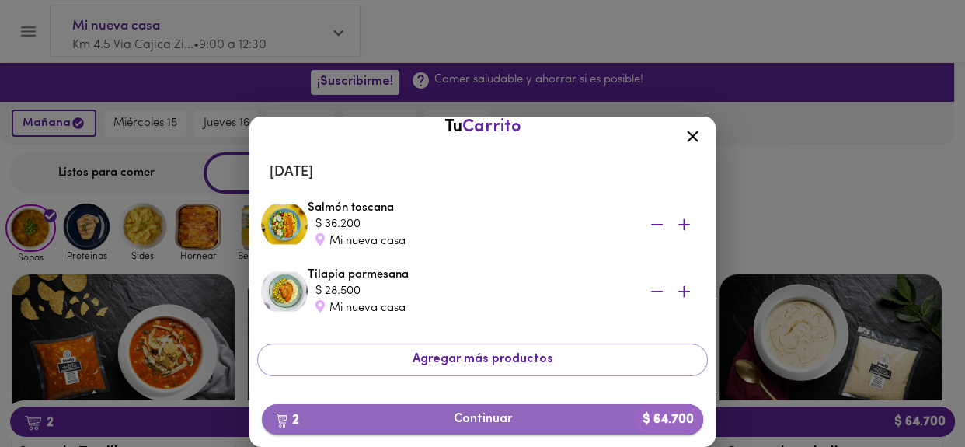
click at [490, 422] on span "2 Continuar $ 64.700" at bounding box center [482, 419] width 417 height 15
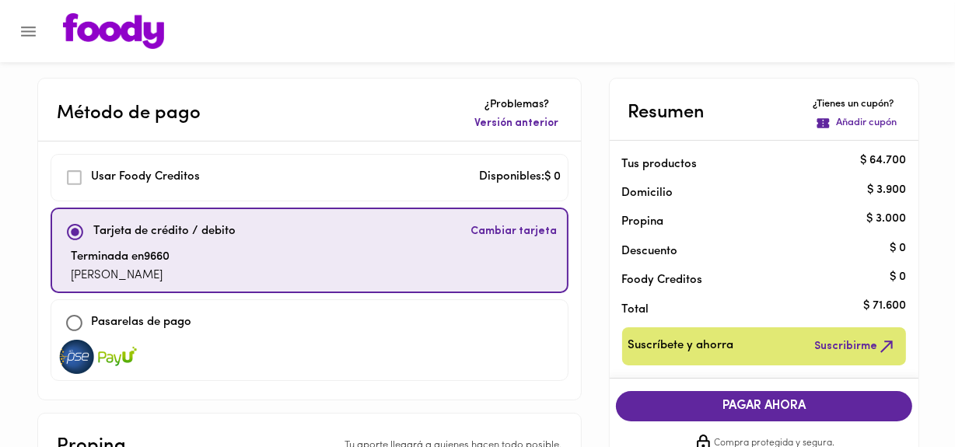
click at [491, 229] on span "Cambiar tarjeta" at bounding box center [514, 232] width 86 height 16
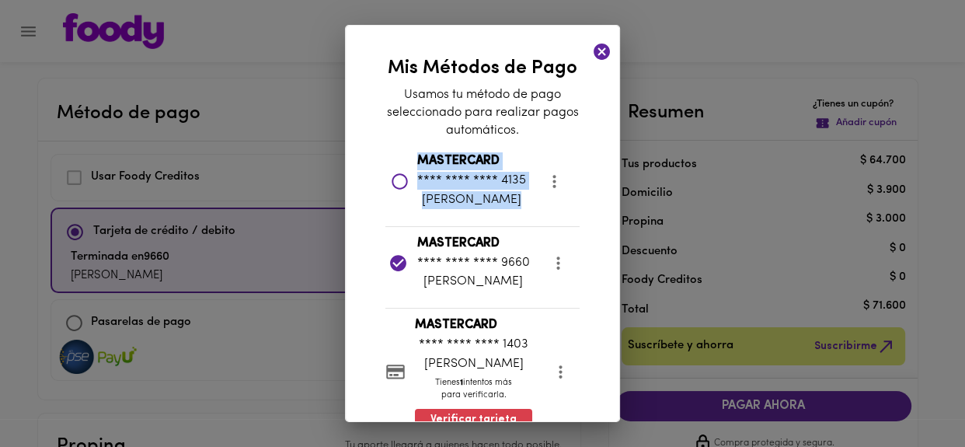
drag, startPoint x: 626, startPoint y: 196, endPoint x: 631, endPoint y: 278, distance: 81.8
click at [631, 278] on div "Mis Métodos de Pago Usamos tu método de pago seleccionado para realizar pagos a…" at bounding box center [482, 223] width 965 height 447
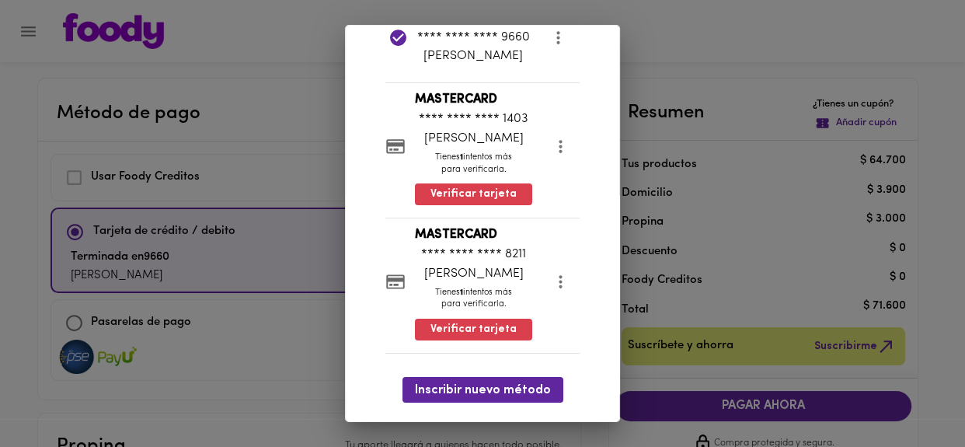
scroll to position [280, 0]
click at [466, 330] on span "Verificar tarjeta" at bounding box center [474, 330] width 86 height 16
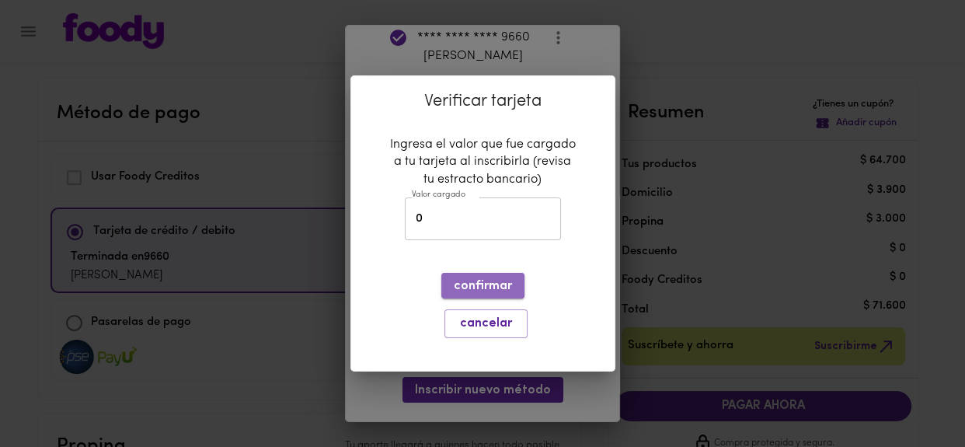
click at [476, 288] on span "confirmar" at bounding box center [483, 286] width 58 height 15
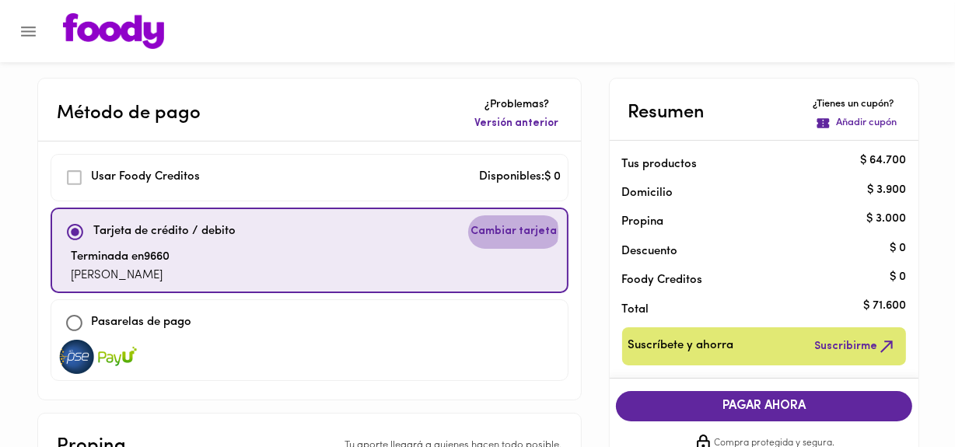
click at [503, 232] on span "Cambiar tarjeta" at bounding box center [514, 232] width 86 height 16
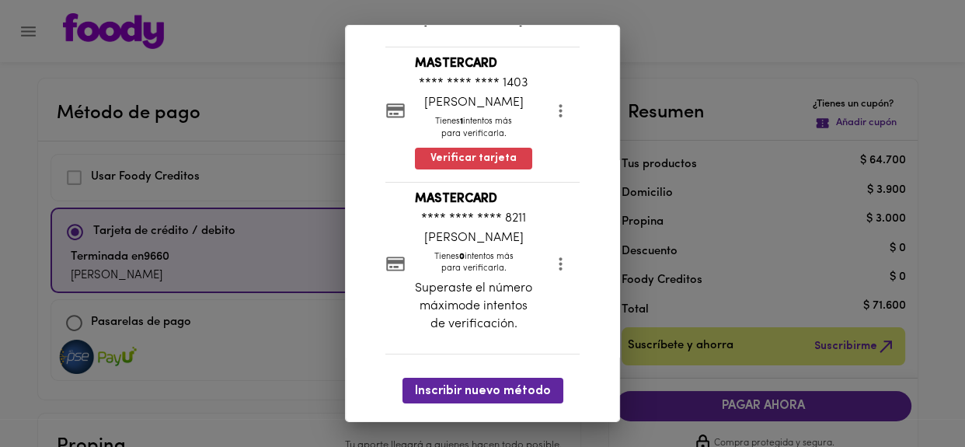
scroll to position [317, 0]
click at [482, 223] on p "**** **** **** 8211" at bounding box center [473, 218] width 117 height 18
click at [560, 257] on icon "more" at bounding box center [561, 263] width 3 height 13
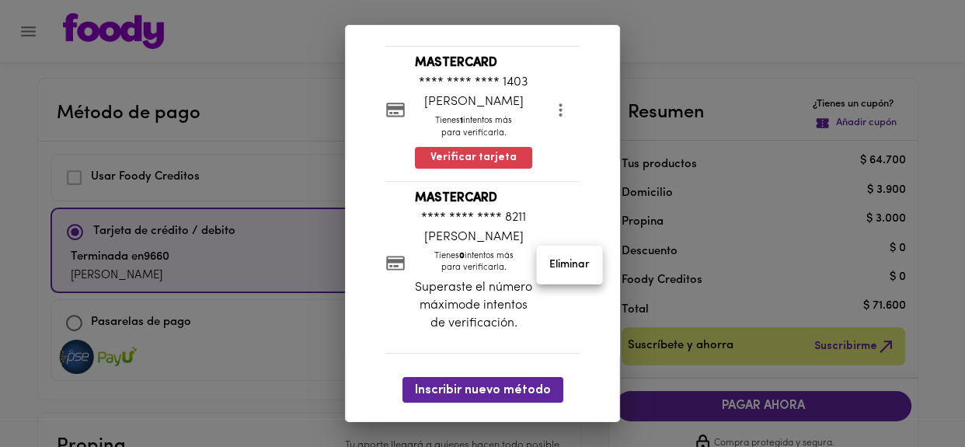
click at [497, 396] on div at bounding box center [482, 223] width 965 height 447
click at [497, 392] on span "Inscribir nuevo método" at bounding box center [483, 390] width 136 height 15
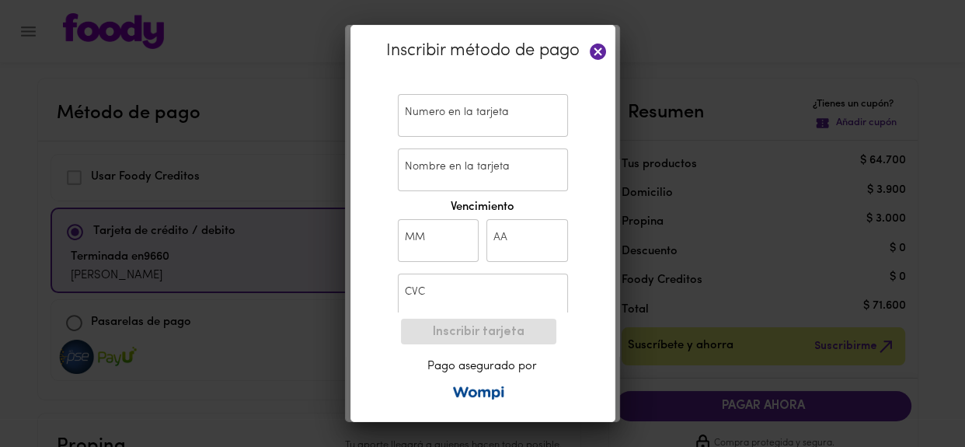
click at [460, 109] on input "text" at bounding box center [483, 115] width 170 height 43
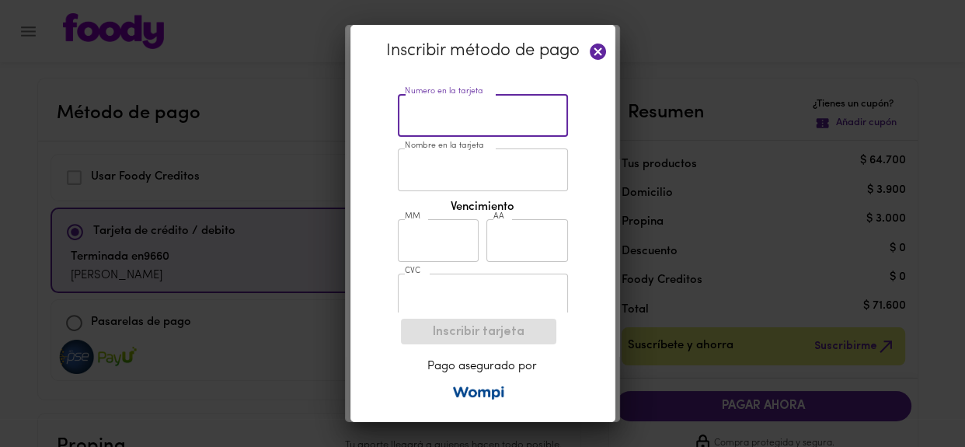
type input "5229 7300 3201 5469"
type input "Franklyn Aranguren"
type input "03"
type input "30"
type input "680"
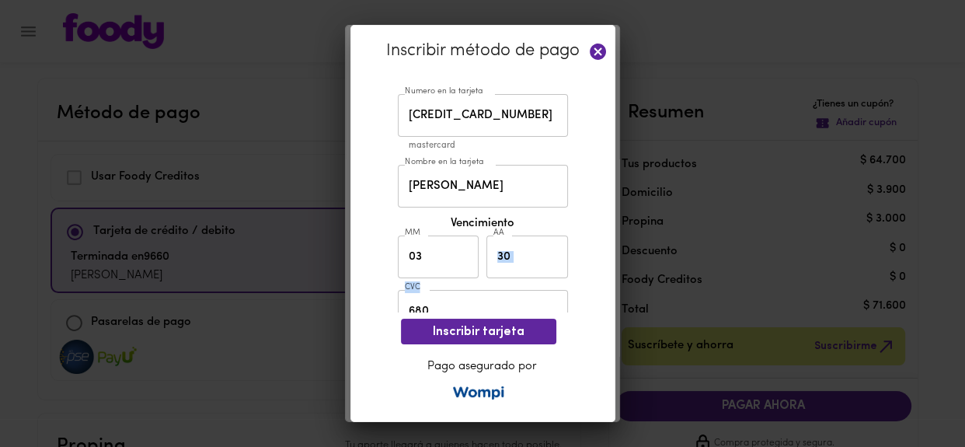
drag, startPoint x: 629, startPoint y: 288, endPoint x: 629, endPoint y: 308, distance: 20.2
click at [629, 308] on div "Inscribir método de pago Numero en la tarjeta 5229 7300 3201 5469 Numero en la …" at bounding box center [482, 223] width 965 height 447
click at [533, 335] on span "Inscribir tarjeta" at bounding box center [479, 332] width 131 height 15
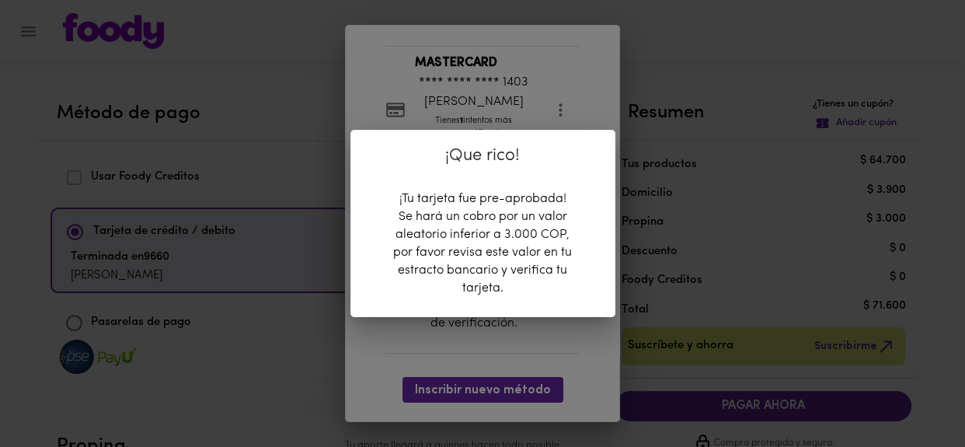
scroll to position [361, 0]
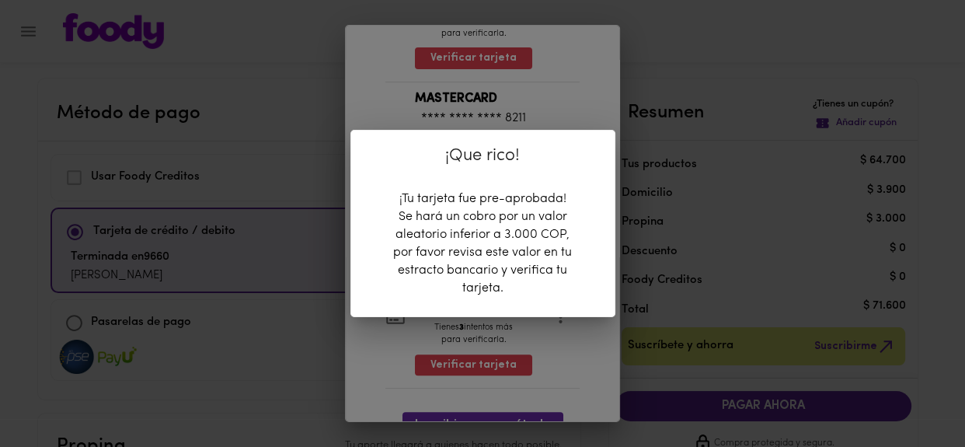
drag, startPoint x: 629, startPoint y: 349, endPoint x: 630, endPoint y: 373, distance: 24.1
click at [630, 373] on div "¡Que rico! ¡Tu tarjeta fue pre-aprobada! Se hará un cobro por un valor aleatori…" at bounding box center [482, 223] width 965 height 447
click at [582, 368] on div "¡Que rico! ¡Tu tarjeta fue pre-aprobada! Se hará un cobro por un valor aleatori…" at bounding box center [482, 223] width 965 height 447
click at [598, 82] on div "¡Que rico! ¡Tu tarjeta fue pre-aprobada! Se hará un cobro por un valor aleatori…" at bounding box center [482, 223] width 965 height 447
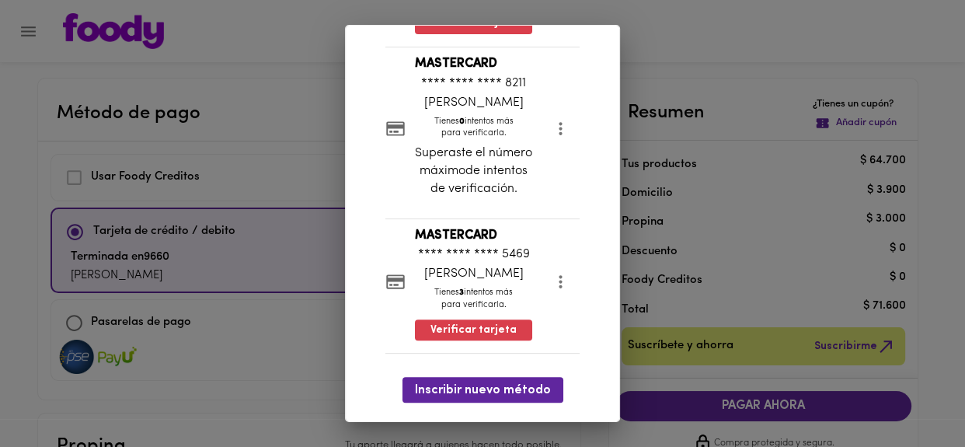
click at [518, 111] on div "MASTERCARD **** **** **** 8211 CLAUDIA LOZADA B. Tienes 0 intentos más para ver…" at bounding box center [473, 129] width 117 height 148
click at [761, 405] on div "Mis Métodos de Pago Usamos tu método de pago seleccionado para realizar pagos a…" at bounding box center [482, 223] width 965 height 447
click at [712, 91] on div "Mis Métodos de Pago Usamos tu método de pago seleccionado para realizar pagos a…" at bounding box center [482, 223] width 965 height 447
click at [129, 262] on div "Mis Métodos de Pago Usamos tu método de pago seleccionado para realizar pagos a…" at bounding box center [482, 223] width 965 height 447
click at [78, 179] on div "Mis Métodos de Pago Usamos tu método de pago seleccionado para realizar pagos a…" at bounding box center [482, 223] width 965 height 447
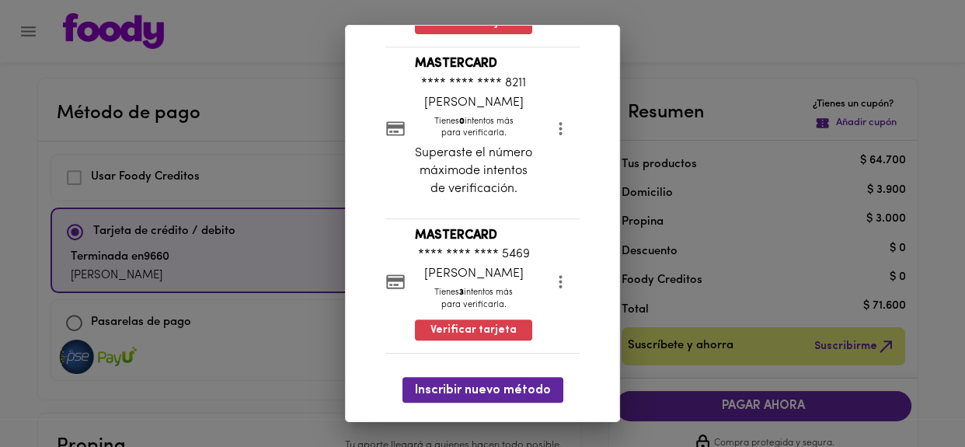
click at [73, 180] on div "Mis Métodos de Pago Usamos tu método de pago seleccionado para realizar pagos a…" at bounding box center [482, 223] width 965 height 447
click at [469, 325] on span "Verificar tarjeta" at bounding box center [474, 331] width 86 height 16
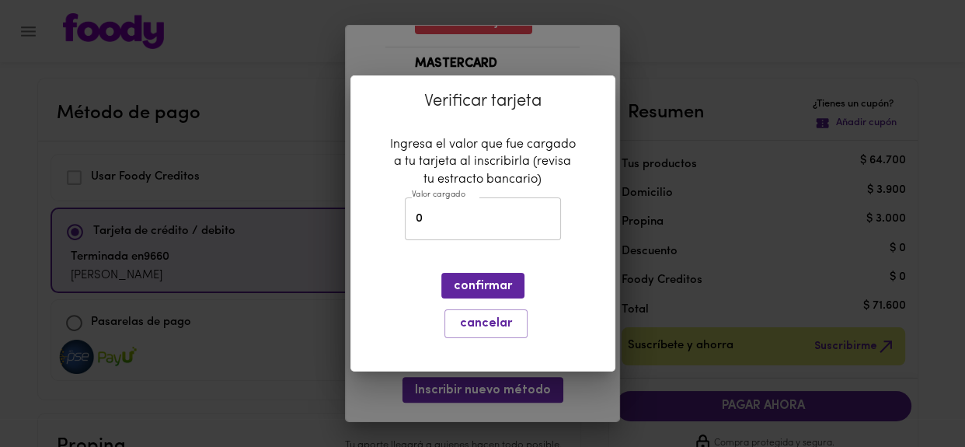
click at [453, 224] on input "0" at bounding box center [483, 218] width 156 height 43
type input "0"
type input "1"
click at [464, 288] on span "confirmar" at bounding box center [483, 286] width 58 height 15
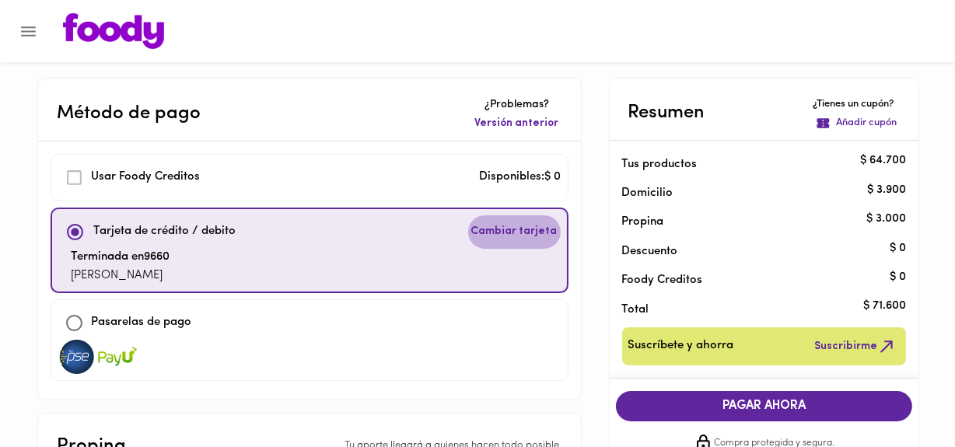
click at [522, 229] on span "Cambiar tarjeta" at bounding box center [514, 232] width 86 height 16
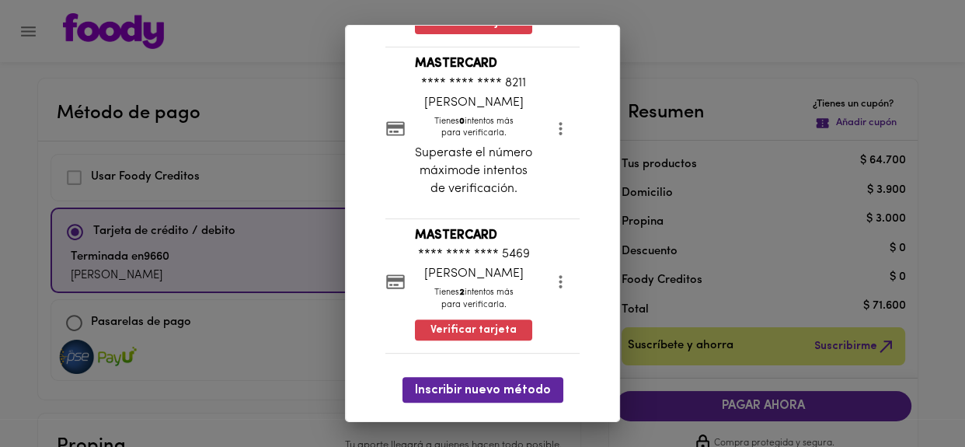
click at [552, 280] on icon "more" at bounding box center [560, 281] width 19 height 19
click at [446, 330] on div at bounding box center [482, 223] width 965 height 447
click at [445, 332] on span "Verificar tarjeta" at bounding box center [474, 331] width 86 height 16
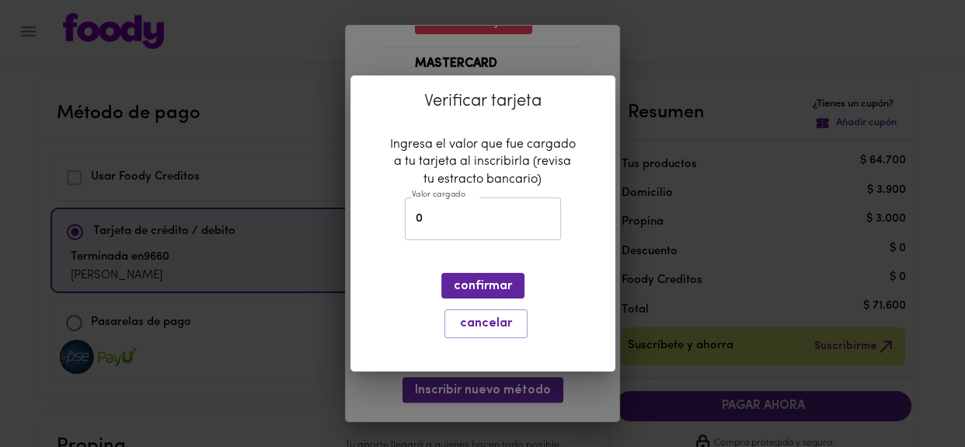
click at [464, 217] on input "0" at bounding box center [483, 218] width 156 height 43
type input "1"
click at [458, 279] on span "confirmar" at bounding box center [483, 286] width 58 height 15
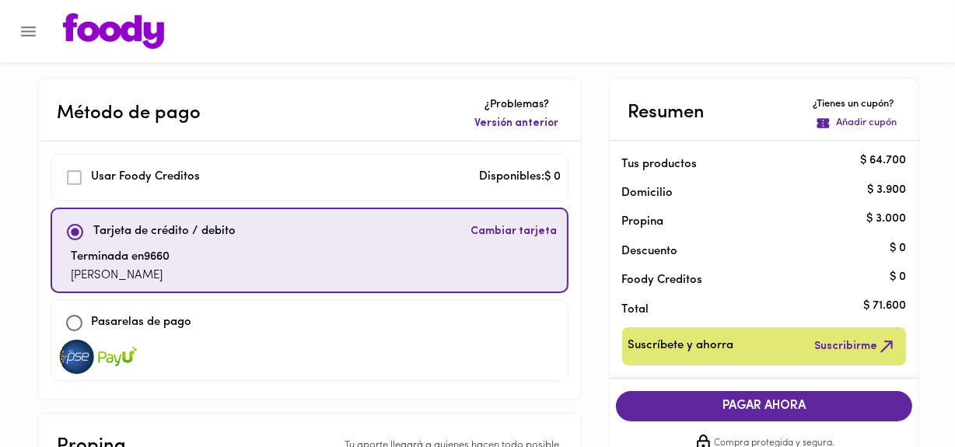
click at [774, 407] on span "PAGAR AHORA" at bounding box center [764, 406] width 266 height 15
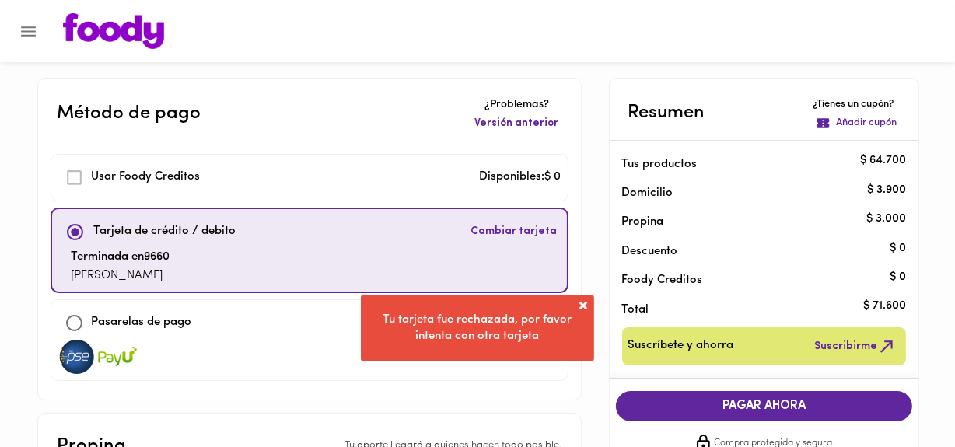
click at [581, 300] on span at bounding box center [583, 306] width 16 height 16
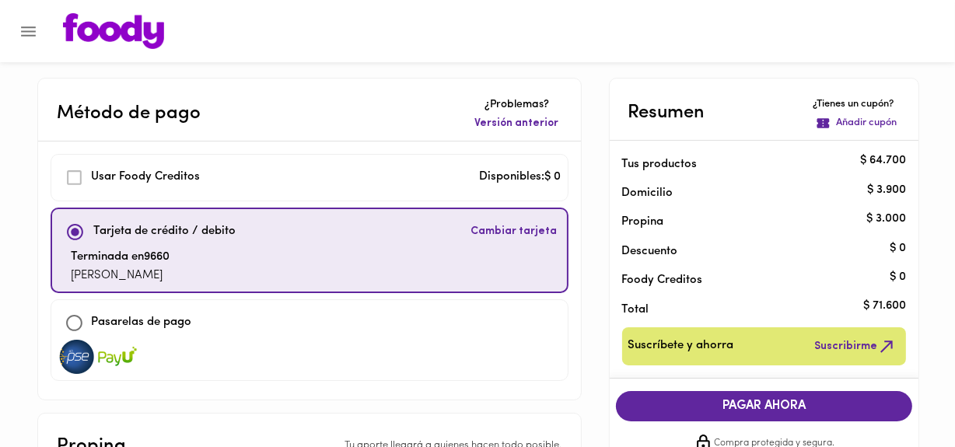
click at [483, 236] on span "Cambiar tarjeta" at bounding box center [514, 232] width 86 height 16
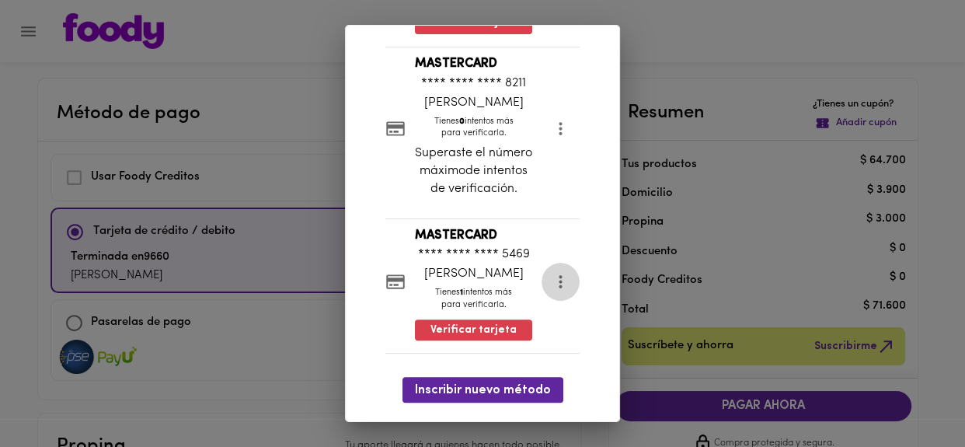
click at [553, 281] on icon "more" at bounding box center [560, 281] width 19 height 19
click at [461, 333] on div at bounding box center [482, 223] width 965 height 447
click at [443, 329] on span "Verificar tarjeta" at bounding box center [474, 331] width 86 height 16
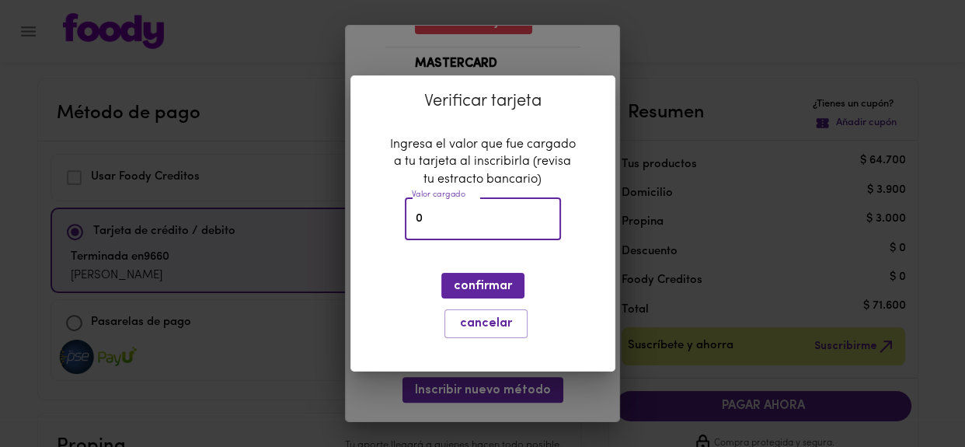
click at [428, 225] on input "0" at bounding box center [483, 218] width 156 height 43
type input "71600"
click at [486, 286] on span "confirmar" at bounding box center [483, 286] width 58 height 15
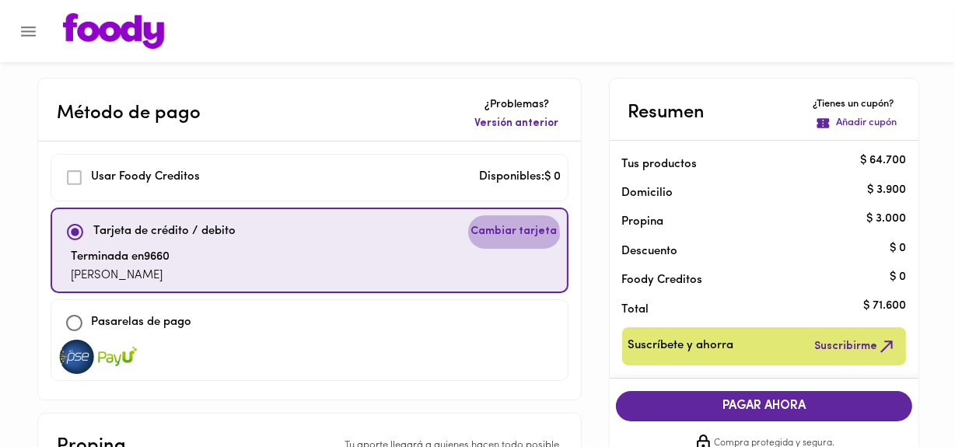
click at [511, 234] on span "Cambiar tarjeta" at bounding box center [514, 232] width 86 height 16
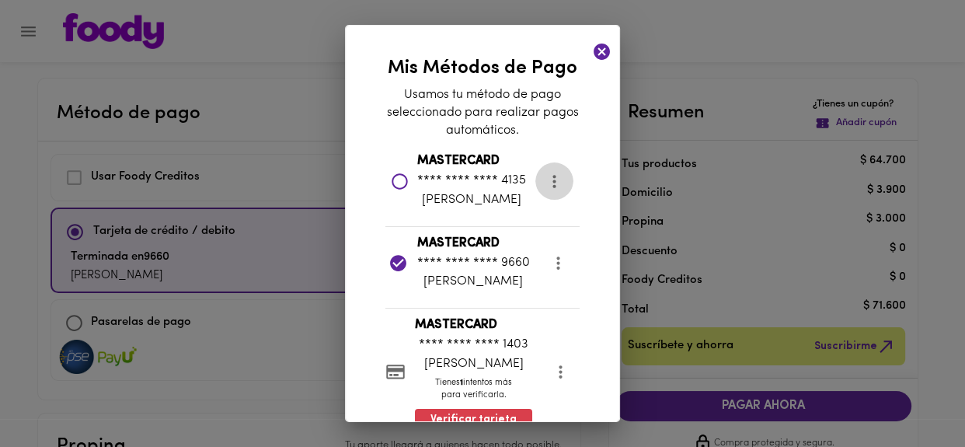
click at [550, 191] on icon "more" at bounding box center [554, 181] width 19 height 19
click at [556, 194] on li "Eliminar" at bounding box center [570, 192] width 65 height 26
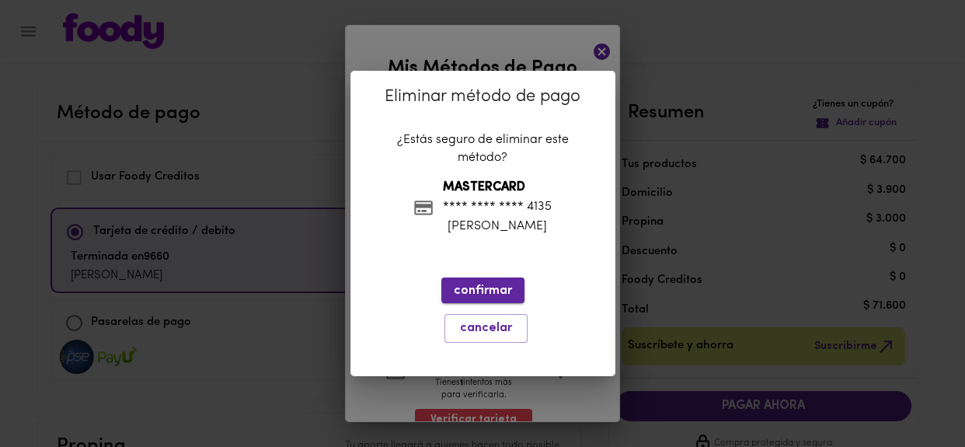
click at [485, 286] on span "confirmar" at bounding box center [483, 291] width 58 height 15
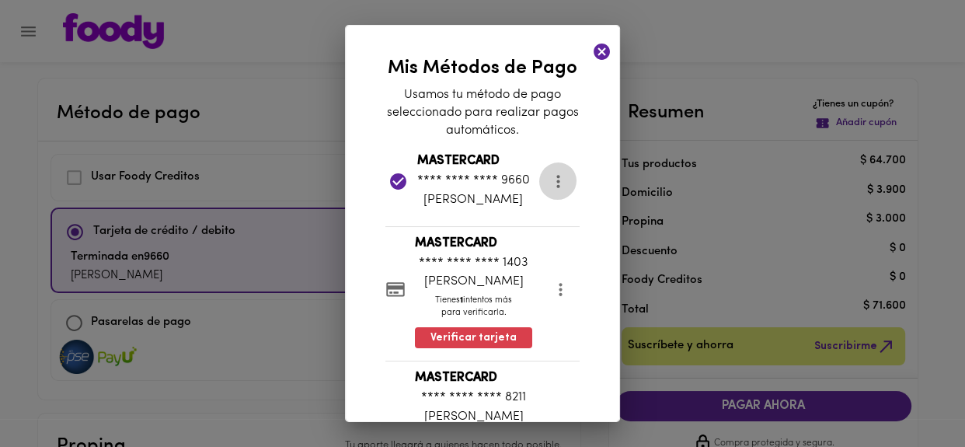
click at [553, 189] on icon "more" at bounding box center [558, 181] width 19 height 19
click at [553, 191] on li "Eliminar" at bounding box center [570, 192] width 65 height 26
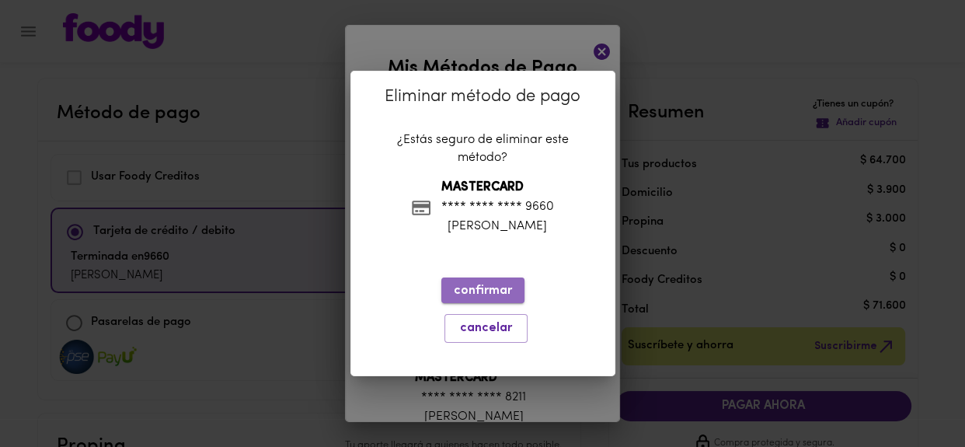
click at [476, 298] on span "confirmar" at bounding box center [483, 291] width 58 height 15
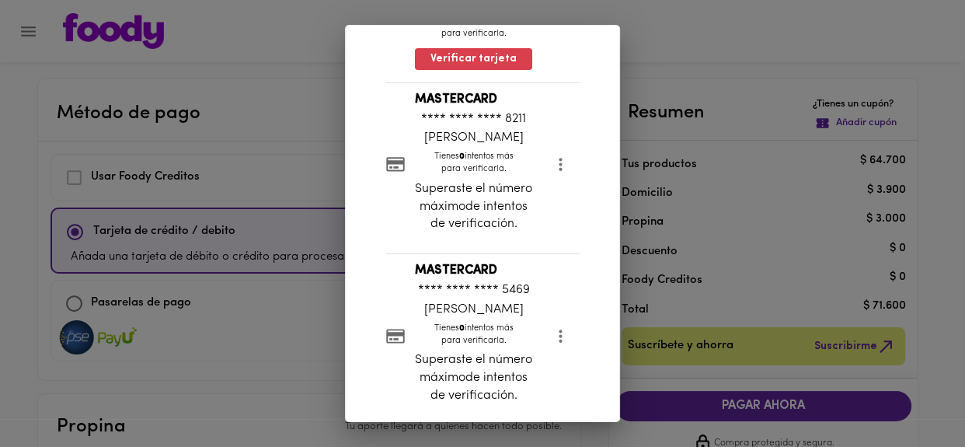
scroll to position [288, 0]
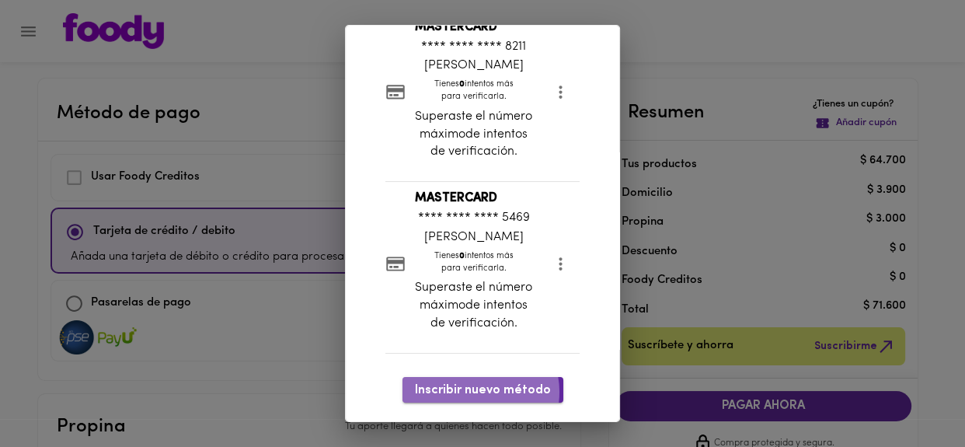
click at [475, 392] on span "Inscribir nuevo método" at bounding box center [483, 390] width 136 height 15
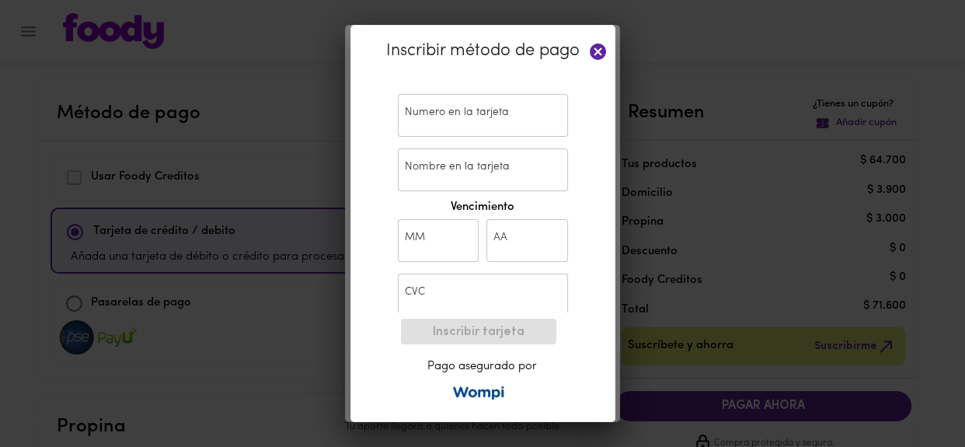
click at [600, 45] on icon at bounding box center [598, 52] width 16 height 16
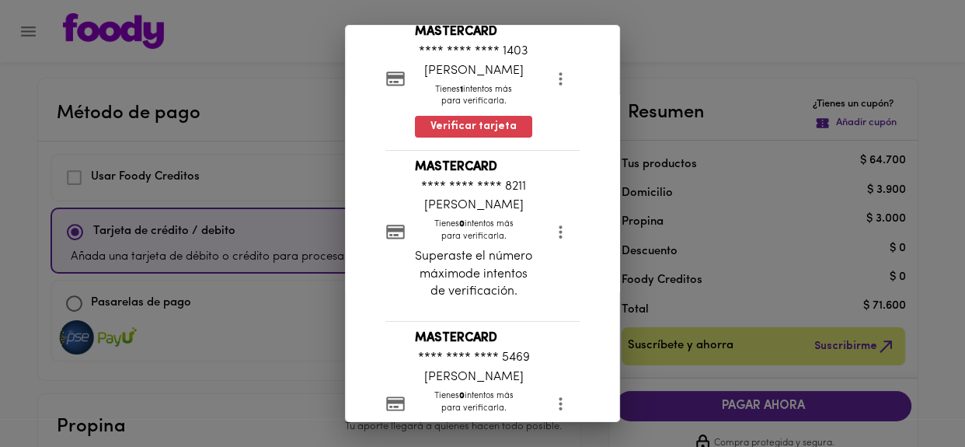
scroll to position [127, 0]
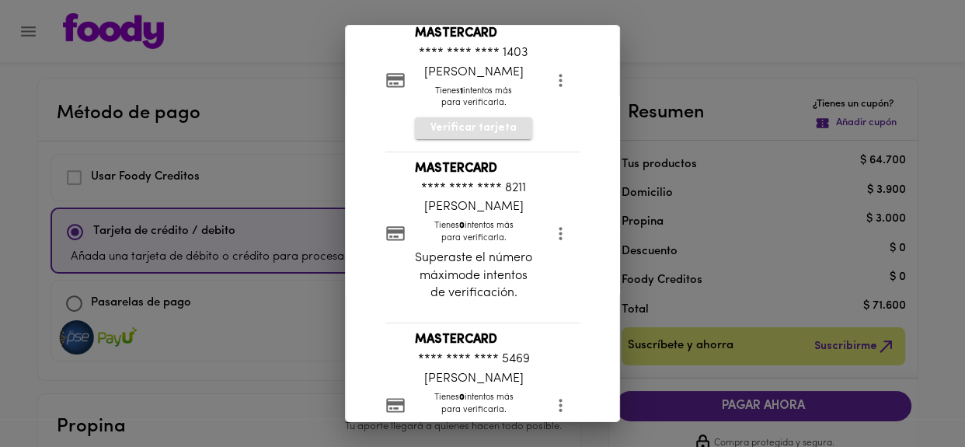
click at [487, 136] on span "Verificar tarjeta" at bounding box center [474, 128] width 86 height 16
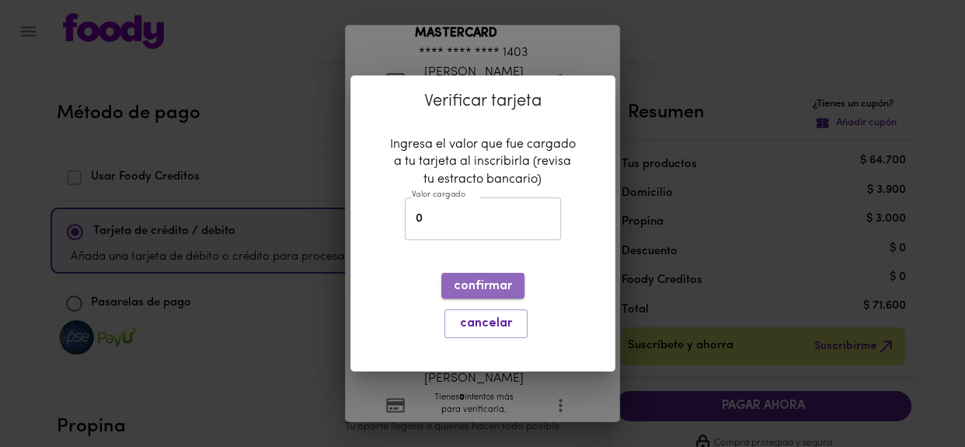
click at [476, 288] on span "confirmar" at bounding box center [483, 286] width 58 height 15
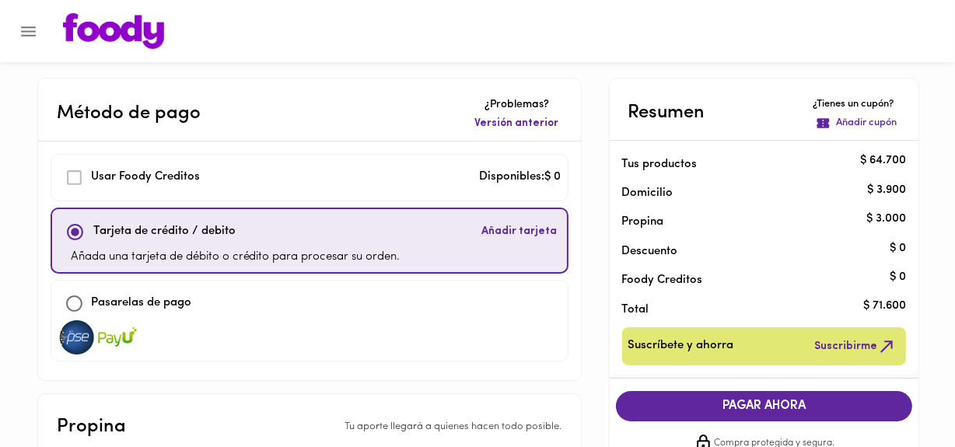
click at [503, 227] on span "Añadir tarjeta" at bounding box center [519, 232] width 75 height 16
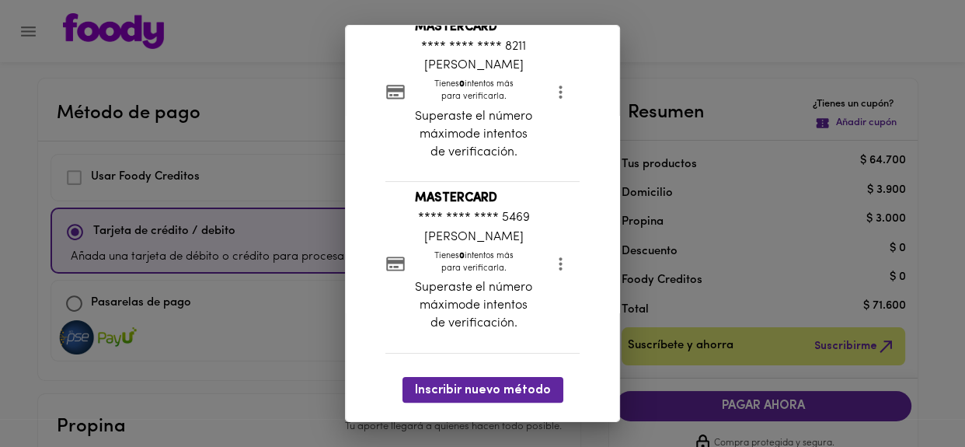
scroll to position [324, 0]
click at [511, 263] on p "Tienes 0 intentos más para verificarla." at bounding box center [473, 262] width 117 height 24
click at [460, 204] on b "MASTERCARD" at bounding box center [456, 198] width 82 height 12
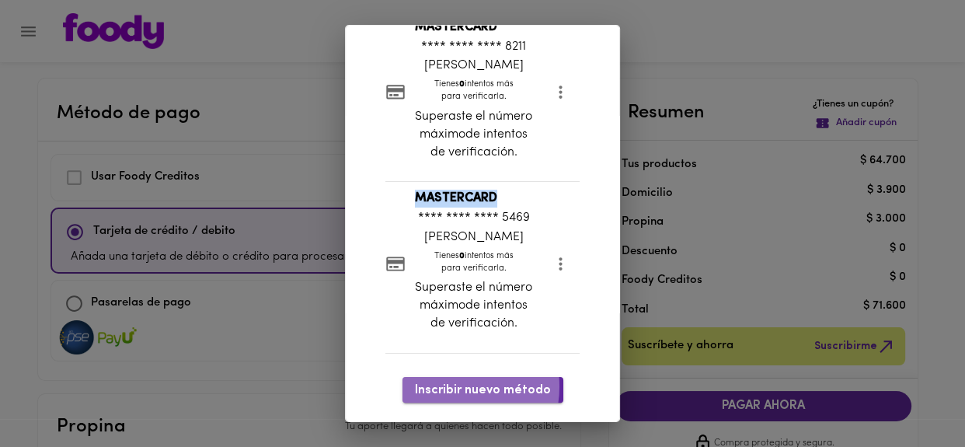
click at [447, 388] on span "Inscribir nuevo método" at bounding box center [483, 390] width 136 height 15
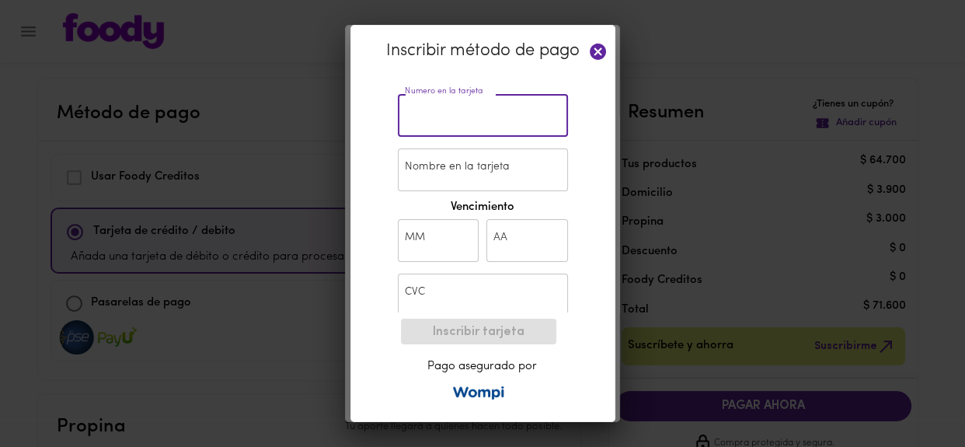
click at [463, 106] on input "text" at bounding box center [483, 115] width 170 height 43
type input "5229 7300 3201 5469"
type input "Franklyn Aranguren"
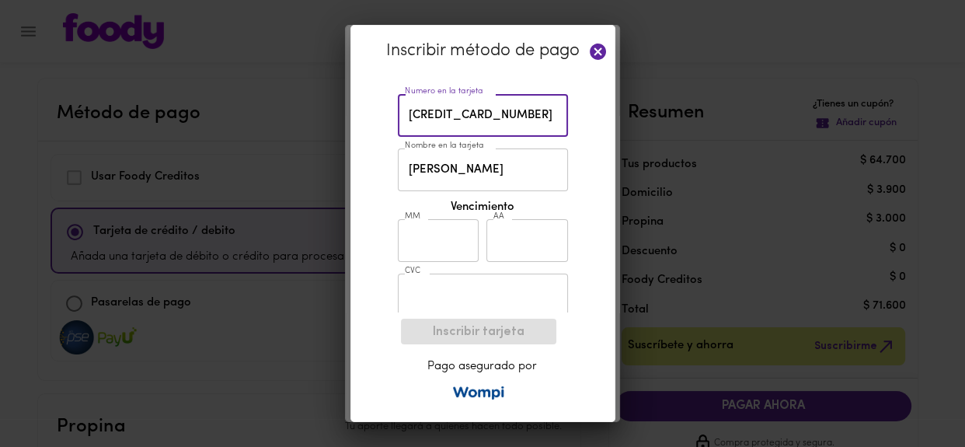
type input "03"
type input "30"
type input "680"
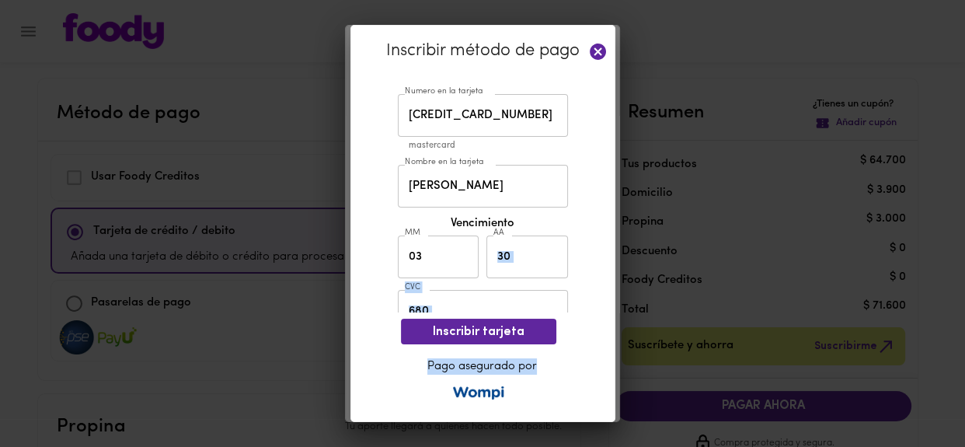
drag, startPoint x: 619, startPoint y: 250, endPoint x: 613, endPoint y: 364, distance: 114.4
click at [613, 364] on div "Inscribir método de pago Numero en la tarjeta 5229 7300 3201 5469 Numero en la …" at bounding box center [482, 223] width 965 height 447
click at [488, 327] on span "Inscribir tarjeta" at bounding box center [479, 332] width 131 height 15
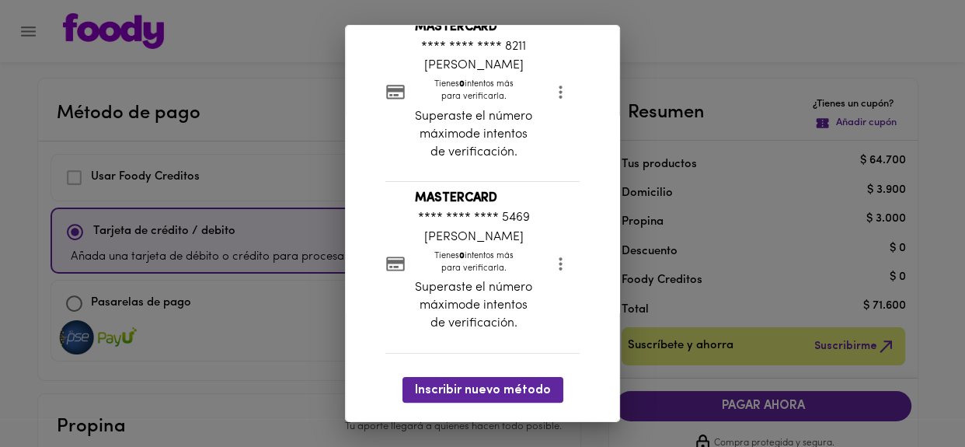
click at [399, 254] on li "MASTERCARD **** **** **** 5469 Franklyn Aranguren Tienes 0 intentos más para ve…" at bounding box center [483, 264] width 195 height 148
click at [560, 264] on icon "more" at bounding box center [561, 263] width 3 height 13
click at [759, 404] on div "Mis Métodos de Pago Usamos tu método de pago seleccionado para realizar pagos a…" at bounding box center [482, 223] width 965 height 447
click at [759, 407] on div "Mis Métodos de Pago Usamos tu método de pago seleccionado para realizar pagos a…" at bounding box center [482, 223] width 965 height 447
click at [119, 337] on div "Mis Métodos de Pago Usamos tu método de pago seleccionado para realizar pagos a…" at bounding box center [482, 223] width 965 height 447
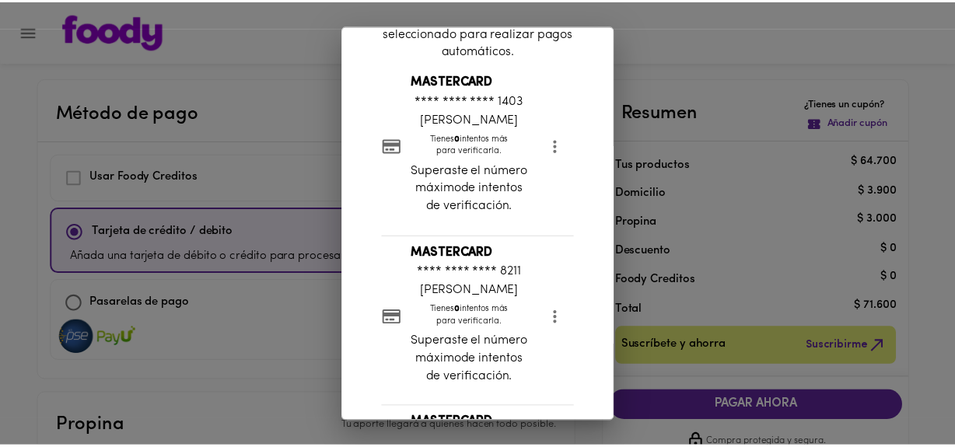
scroll to position [0, 0]
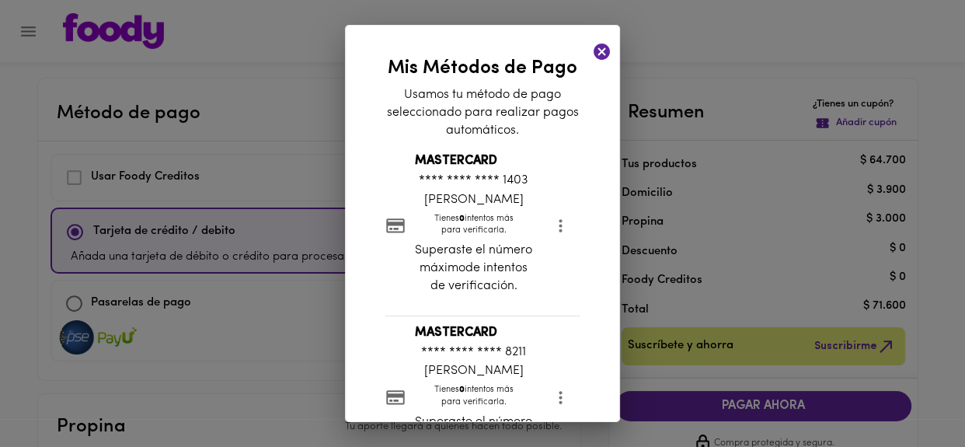
click at [595, 48] on icon at bounding box center [602, 52] width 16 height 16
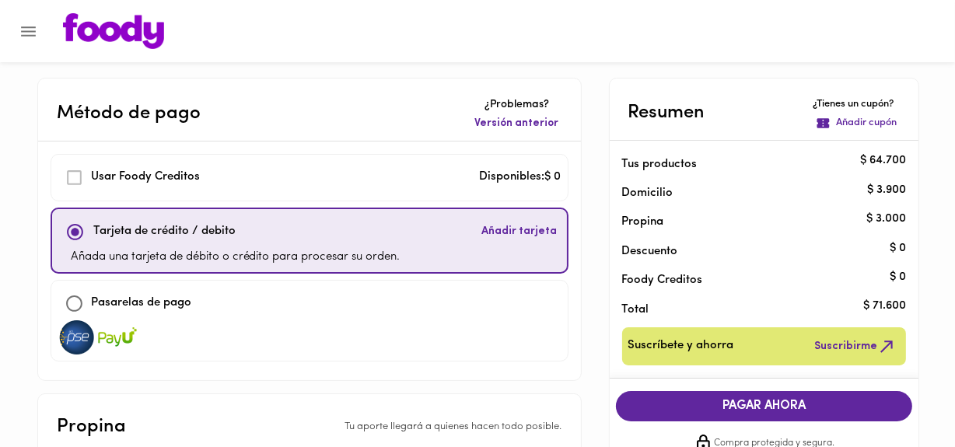
click at [82, 300] on input "checkbox" at bounding box center [74, 303] width 33 height 33
checkbox input "true"
checkbox input "false"
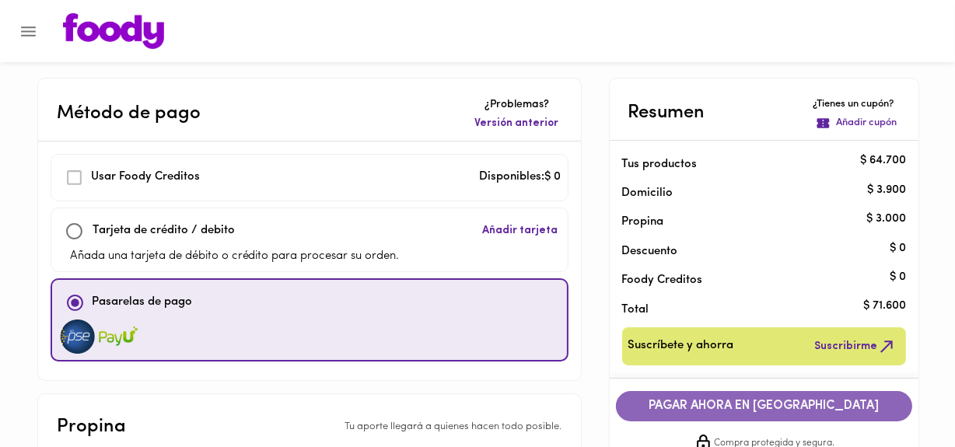
click at [704, 409] on span "PAGAR AHORA EN PASARELA" at bounding box center [764, 406] width 266 height 15
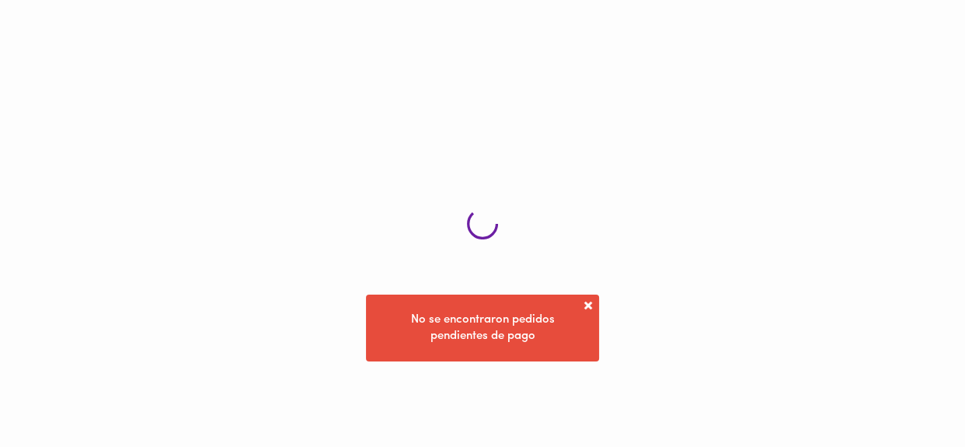
click at [586, 300] on span at bounding box center [589, 306] width 16 height 16
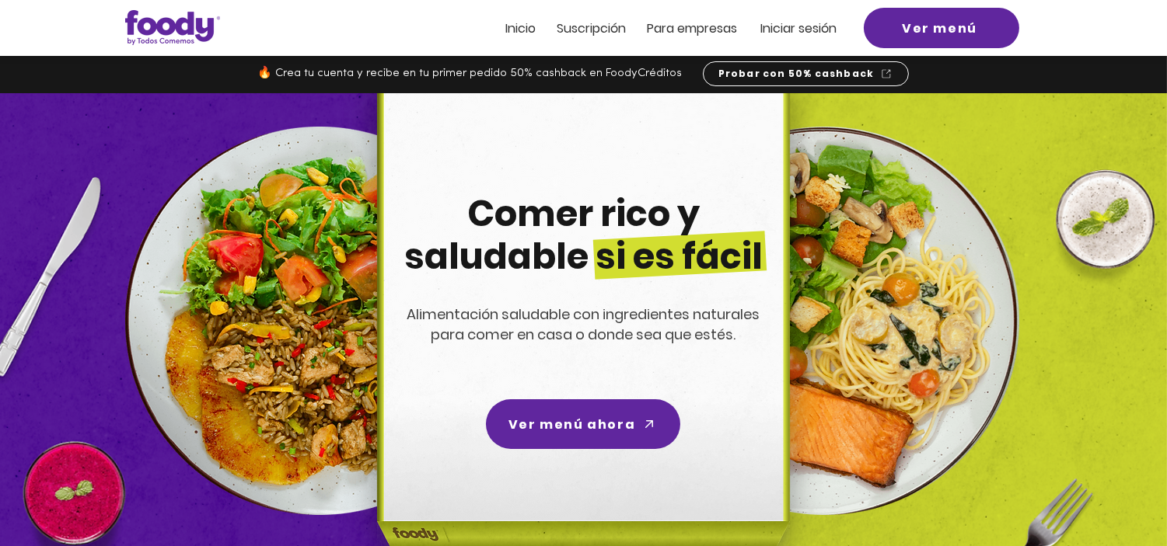
click at [524, 26] on span "Inicio" at bounding box center [521, 28] width 30 height 18
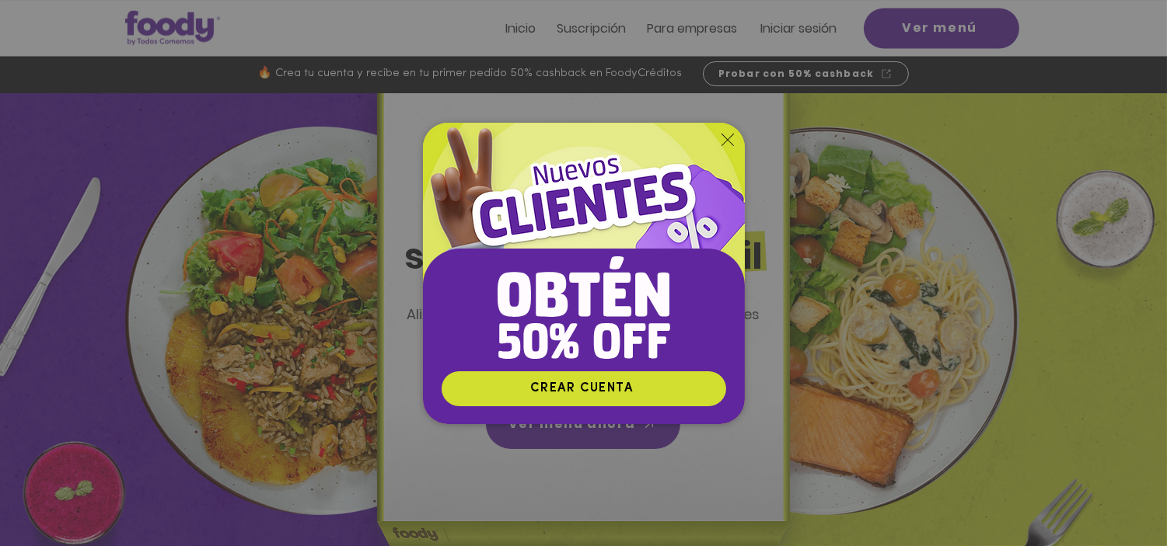
click at [729, 134] on icon "Volver al sitio" at bounding box center [727, 140] width 12 height 12
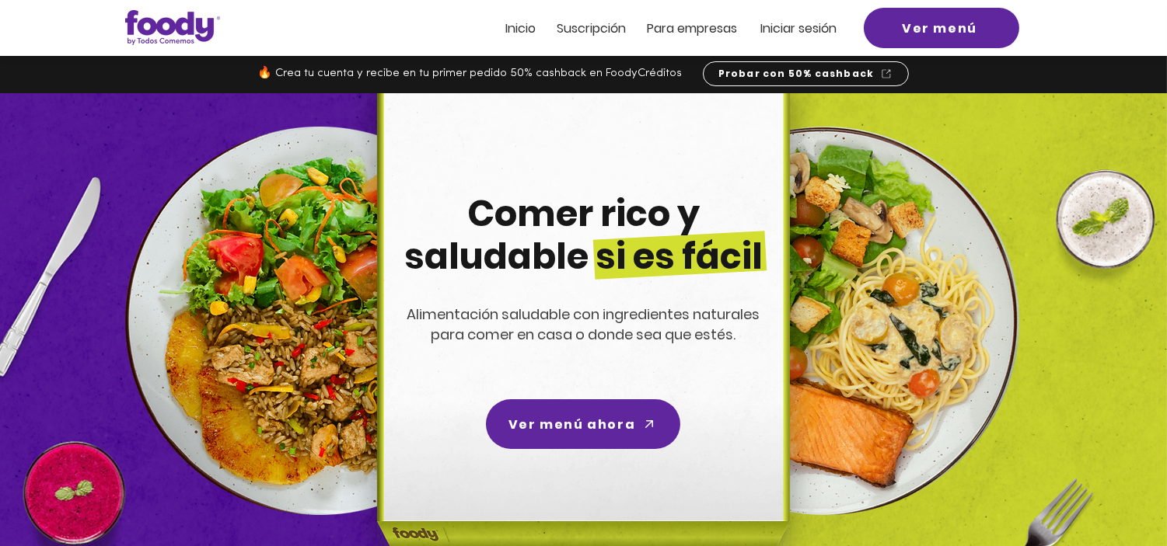
click at [794, 31] on span "Iniciar sesión" at bounding box center [799, 28] width 76 height 18
